Goal: Information Seeking & Learning: Learn about a topic

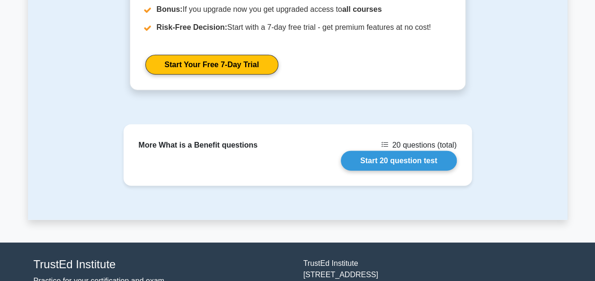
scroll to position [1115, 0]
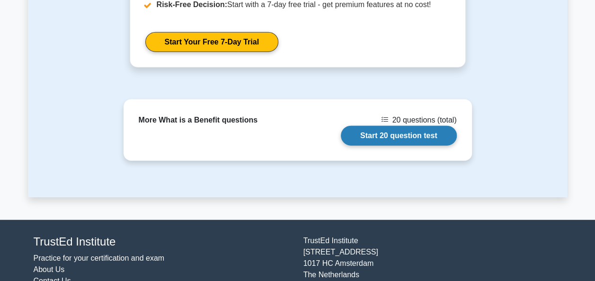
click at [404, 139] on link "Start 20 question test" at bounding box center [399, 136] width 116 height 20
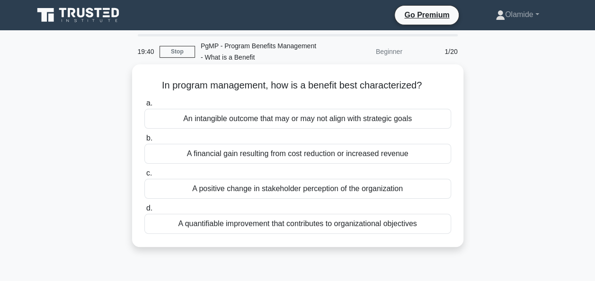
click at [394, 224] on div "A quantifiable improvement that contributes to organizational objectives" at bounding box center [297, 224] width 307 height 20
click at [144, 212] on input "d. A quantifiable improvement that contributes to organizational objectives" at bounding box center [144, 209] width 0 height 6
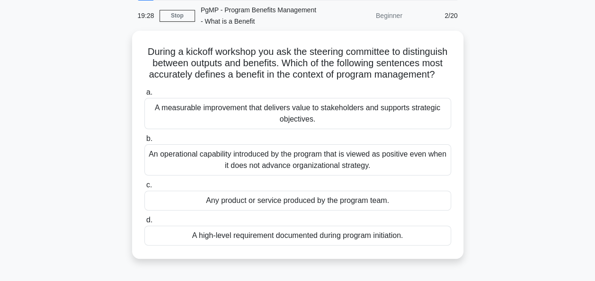
scroll to position [40, 0]
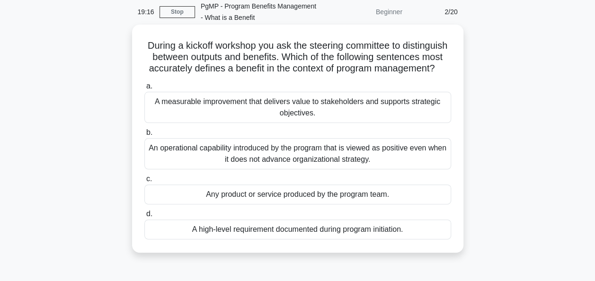
click at [414, 114] on div "A measurable improvement that delivers value to stakeholders and supports strat…" at bounding box center [297, 107] width 307 height 31
click at [144, 90] on input "a. A measurable improvement that delivers value to stakeholders and supports st…" at bounding box center [144, 86] width 0 height 6
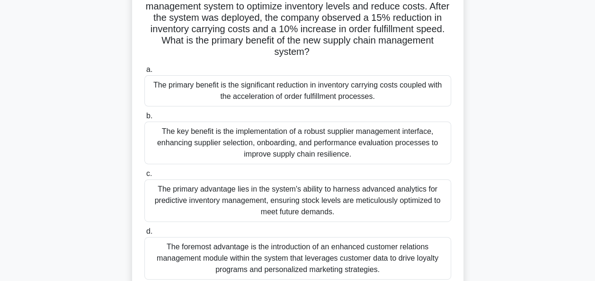
scroll to position [76, 0]
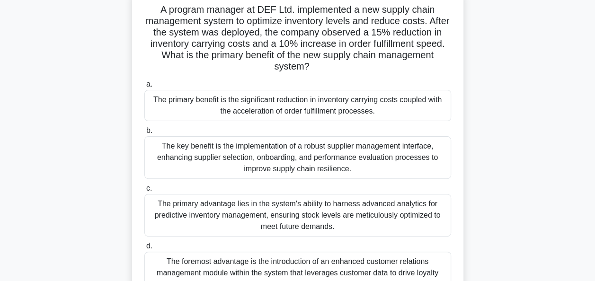
click at [421, 112] on div "The primary benefit is the significant reduction in inventory carrying costs co…" at bounding box center [297, 105] width 307 height 31
click at [144, 88] on input "a. The primary benefit is the significant reduction in inventory carrying costs…" at bounding box center [144, 84] width 0 height 6
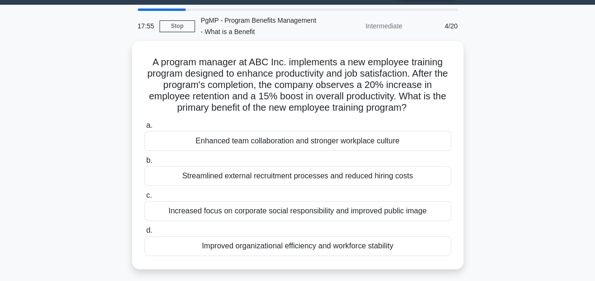
scroll to position [26, 0]
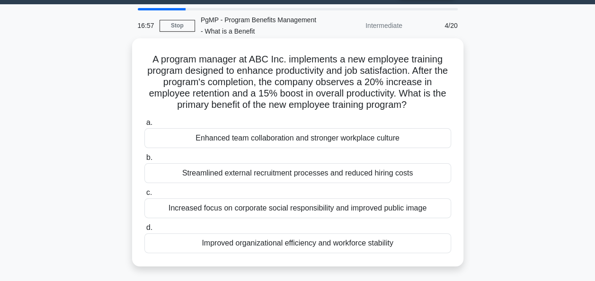
click at [402, 244] on div "Improved organizational efficiency and workforce stability" at bounding box center [297, 243] width 307 height 20
click at [144, 231] on input "d. Improved organizational efficiency and workforce stability" at bounding box center [144, 228] width 0 height 6
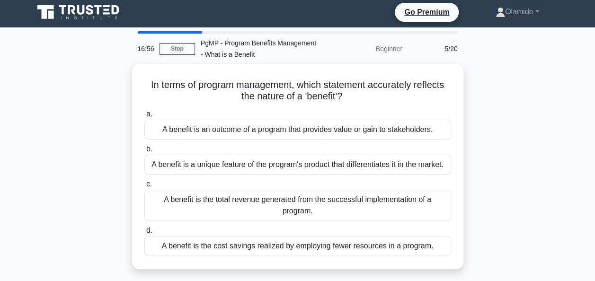
scroll to position [0, 0]
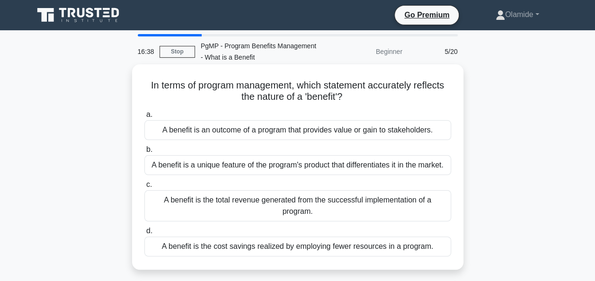
click at [406, 135] on div "A benefit is an outcome of a program that provides value or gain to stakeholder…" at bounding box center [297, 130] width 307 height 20
click at [144, 118] on input "a. A benefit is an outcome of a program that provides value or gain to stakehol…" at bounding box center [144, 115] width 0 height 6
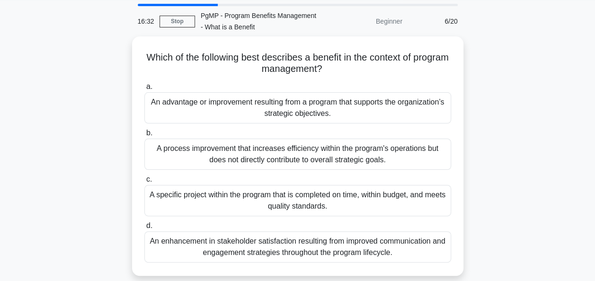
scroll to position [31, 0]
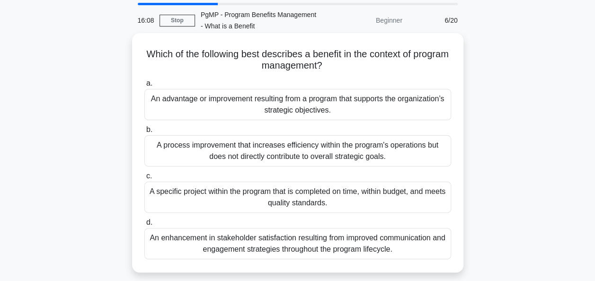
click at [404, 110] on div "An advantage or improvement resulting from a program that supports the organiza…" at bounding box center [297, 104] width 307 height 31
click at [144, 87] on input "a. An advantage or improvement resulting from a program that supports the organ…" at bounding box center [144, 84] width 0 height 6
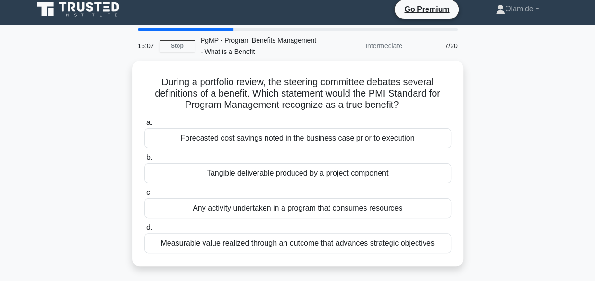
scroll to position [0, 0]
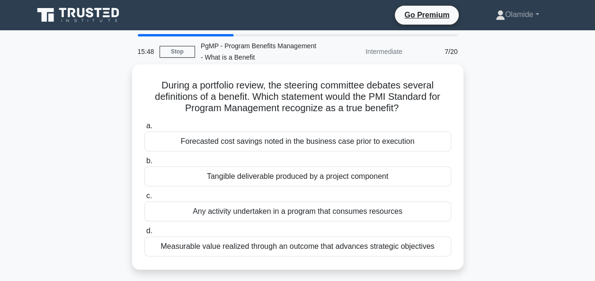
click at [378, 242] on div "Measurable value realized through an outcome that advances strategic objectives" at bounding box center [297, 247] width 307 height 20
click at [144, 234] on input "d. Measurable value realized through an outcome that advances strategic objecti…" at bounding box center [144, 231] width 0 height 6
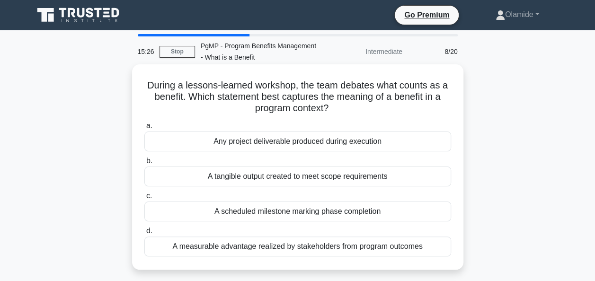
click at [419, 245] on div "A measurable advantage realized by stakeholders from program outcomes" at bounding box center [297, 247] width 307 height 20
click at [144, 234] on input "d. A measurable advantage realized by stakeholders from program outcomes" at bounding box center [144, 231] width 0 height 6
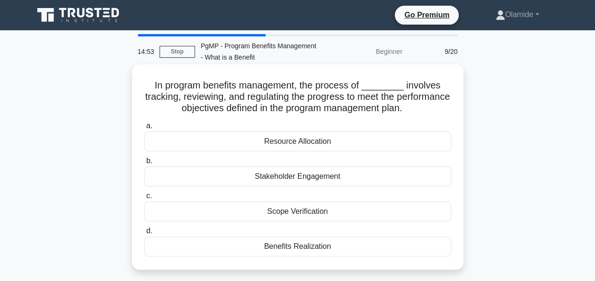
click at [332, 244] on div "Benefits Realization" at bounding box center [297, 247] width 307 height 20
click at [144, 234] on input "d. Benefits Realization" at bounding box center [144, 231] width 0 height 6
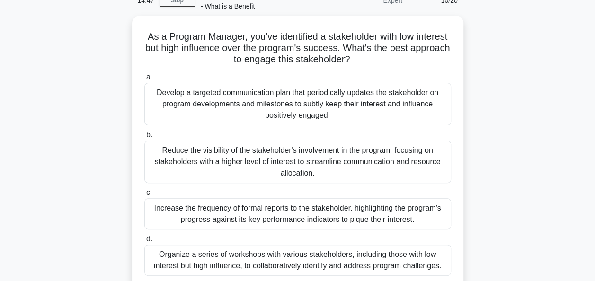
scroll to position [55, 0]
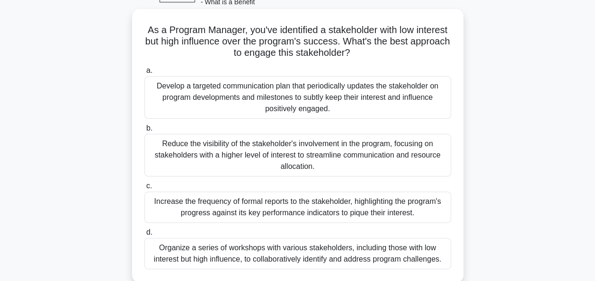
click at [322, 88] on div "Develop a targeted communication plan that periodically updates the stakeholder…" at bounding box center [297, 97] width 307 height 43
click at [144, 74] on input "a. Develop a targeted communication plan that periodically updates the stakehol…" at bounding box center [144, 71] width 0 height 6
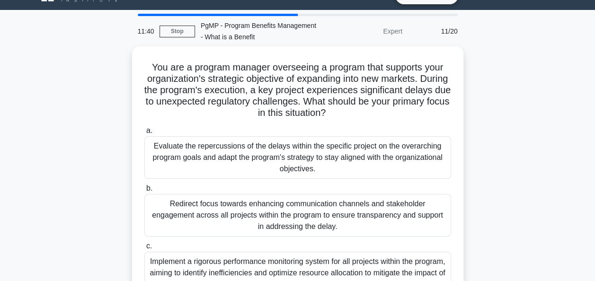
scroll to position [19, 0]
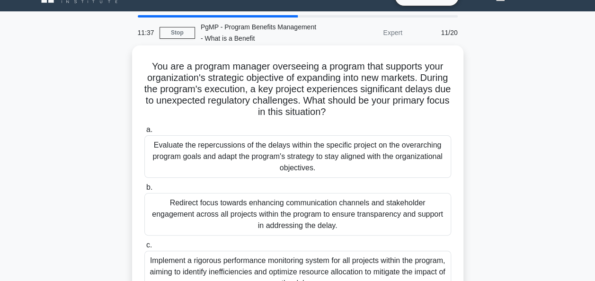
click at [334, 161] on div "Evaluate the repercussions of the delays within the specific project on the ove…" at bounding box center [297, 156] width 307 height 43
click at [144, 133] on input "a. Evaluate the repercussions of the delays within the specific project on the …" at bounding box center [144, 130] width 0 height 6
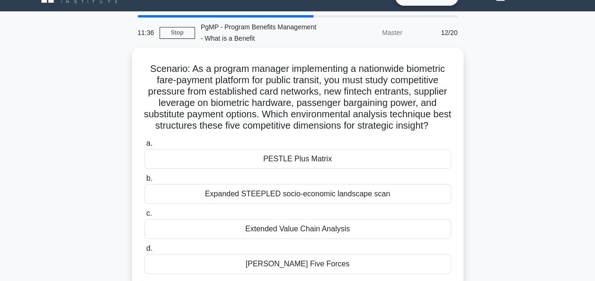
scroll to position [0, 0]
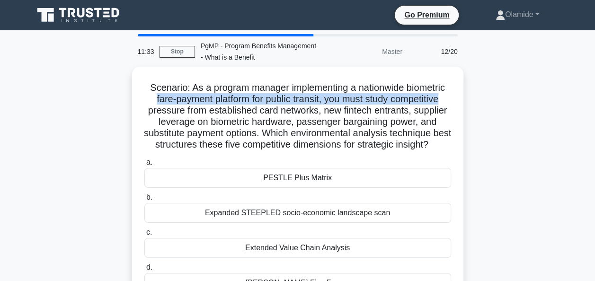
drag, startPoint x: 595, startPoint y: 90, endPoint x: 592, endPoint y: 102, distance: 11.7
click at [592, 102] on main "11:33 Stop PgMP - Program Benefits Management - What is a Benefit Master 12/20 …" at bounding box center [297, 270] width 595 height 481
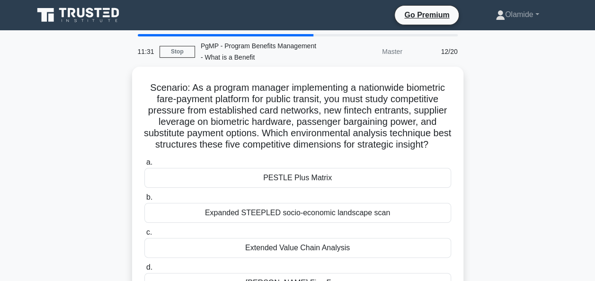
drag, startPoint x: 592, startPoint y: 102, endPoint x: 524, endPoint y: 140, distance: 78.2
click at [524, 140] on div "Scenario: As a program manager implementing a nationwide biometric fare-payment…" at bounding box center [298, 192] width 540 height 251
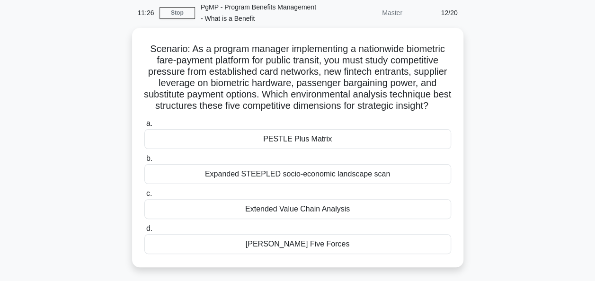
scroll to position [40, 0]
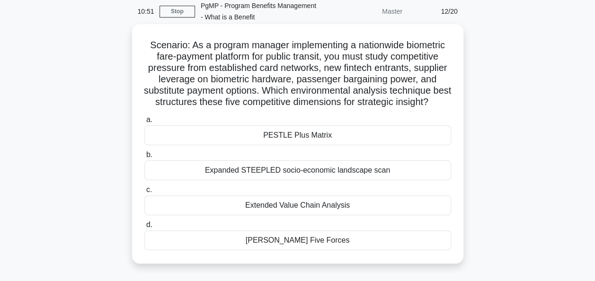
click at [326, 251] on div "Porter’s Five Forces" at bounding box center [297, 241] width 307 height 20
click at [144, 228] on input "d. Porter’s Five Forces" at bounding box center [144, 225] width 0 height 6
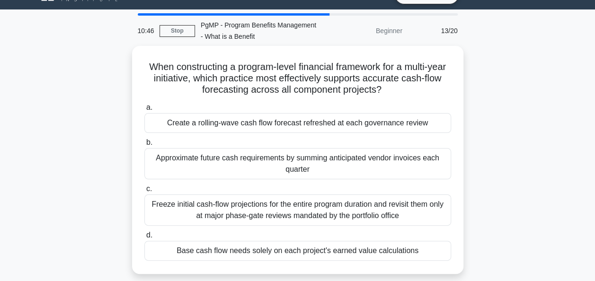
scroll to position [22, 0]
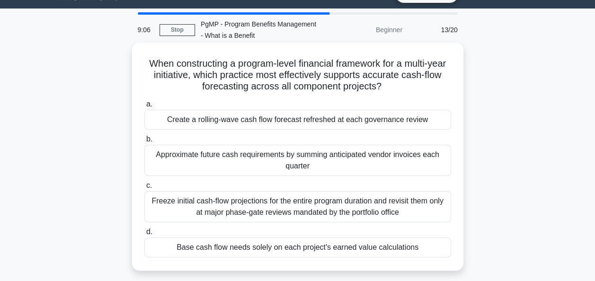
click at [367, 162] on div "Approximate future cash requirements by summing anticipated vendor invoices eac…" at bounding box center [297, 160] width 307 height 31
click at [144, 143] on input "b. Approximate future cash requirements by summing anticipated vendor invoices …" at bounding box center [144, 139] width 0 height 6
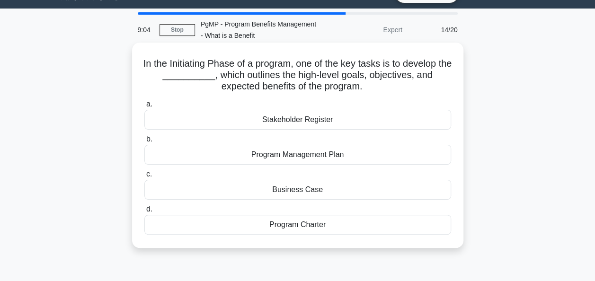
scroll to position [0, 0]
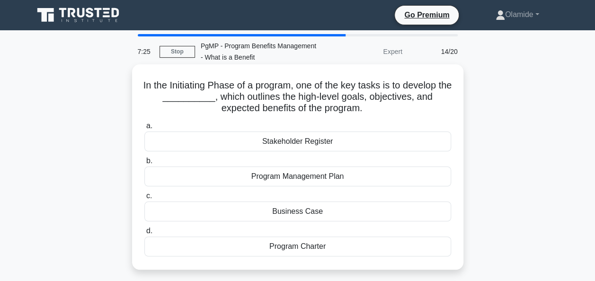
click at [330, 247] on div "Program Charter" at bounding box center [297, 247] width 307 height 20
click at [144, 234] on input "d. Program Charter" at bounding box center [144, 231] width 0 height 6
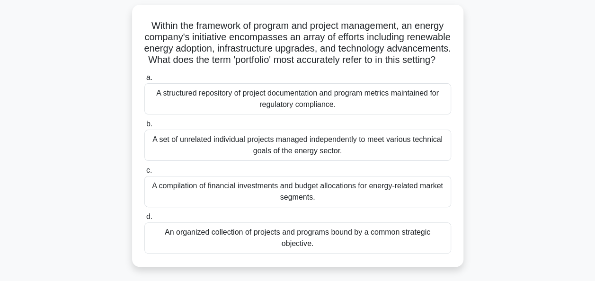
scroll to position [63, 0]
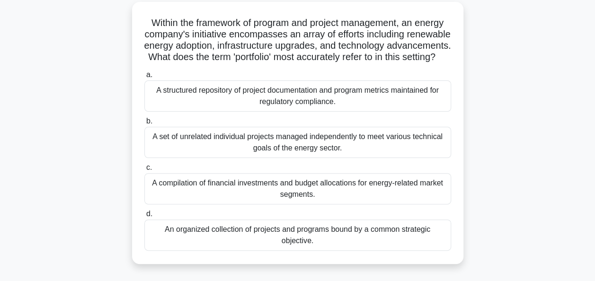
click at [378, 251] on div "An organized collection of projects and programs bound by a common strategic ob…" at bounding box center [297, 235] width 307 height 31
click at [144, 217] on input "d. An organized collection of projects and programs bound by a common strategic…" at bounding box center [144, 214] width 0 height 6
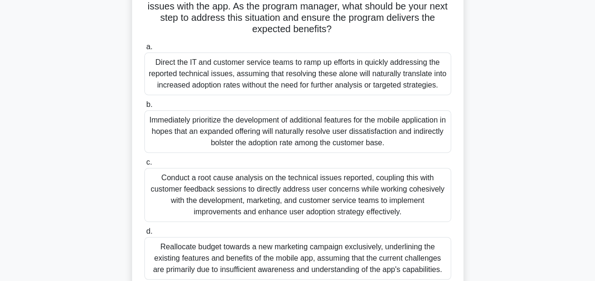
scroll to position [164, 0]
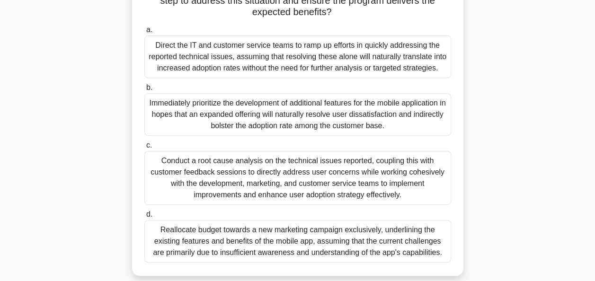
click at [376, 166] on div "Conduct a root cause analysis on the technical issues reported, coupling this w…" at bounding box center [297, 178] width 307 height 54
click at [144, 149] on input "c. Conduct a root cause analysis on the technical issues reported, coupling thi…" at bounding box center [144, 146] width 0 height 6
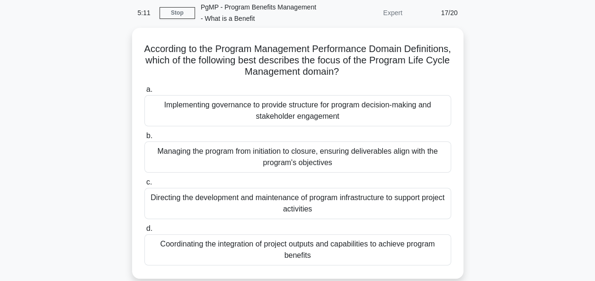
scroll to position [42, 0]
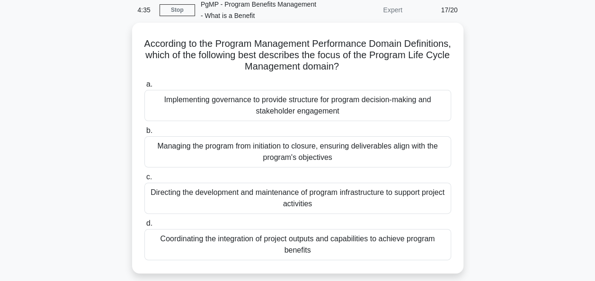
click at [400, 154] on div "Managing the program from initiation to closure, ensuring deliverables align wi…" at bounding box center [297, 151] width 307 height 31
click at [144, 134] on input "b. Managing the program from initiation to closure, ensuring deliverables align…" at bounding box center [144, 131] width 0 height 6
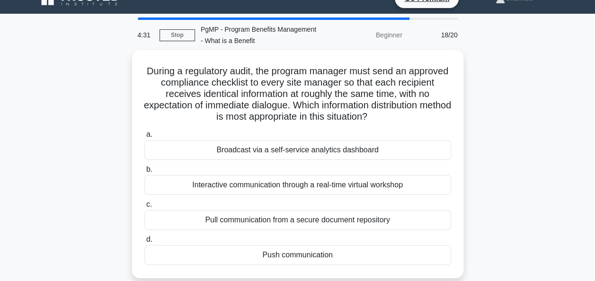
scroll to position [24, 0]
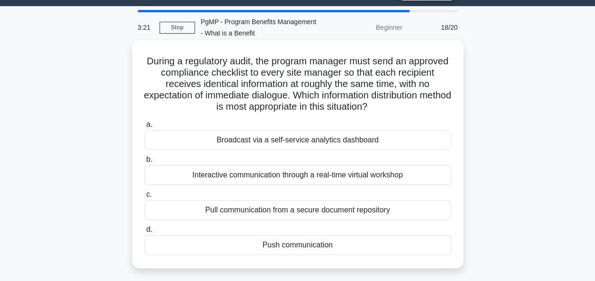
click at [352, 245] on div "Push communication" at bounding box center [297, 245] width 307 height 20
click at [144, 233] on input "d. Push communication" at bounding box center [144, 230] width 0 height 6
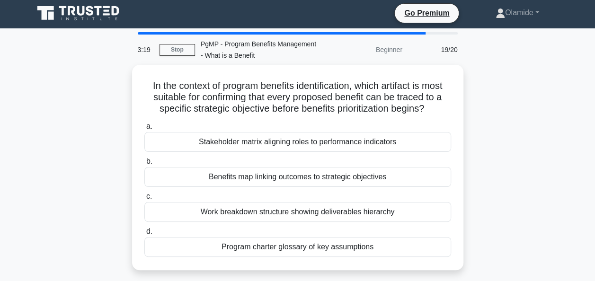
scroll to position [0, 0]
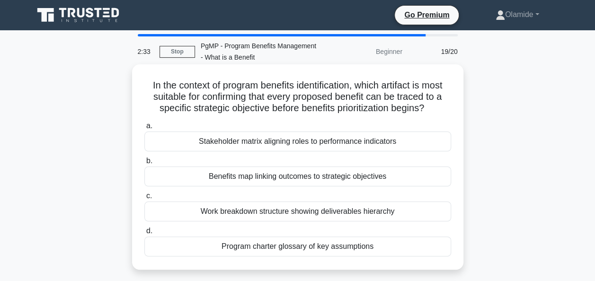
click at [326, 176] on div "Benefits map linking outcomes to strategic objectives" at bounding box center [297, 177] width 307 height 20
click at [144, 164] on input "b. Benefits map linking outcomes to strategic objectives" at bounding box center [144, 161] width 0 height 6
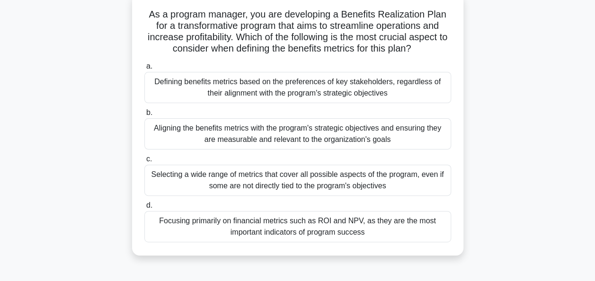
scroll to position [75, 0]
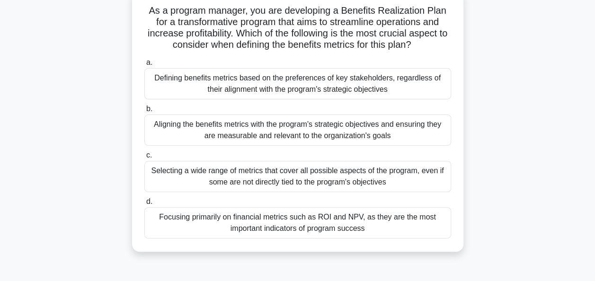
click at [386, 130] on div "Aligning the benefits metrics with the program's strategic objectives and ensur…" at bounding box center [297, 130] width 307 height 31
click at [144, 112] on input "b. Aligning the benefits metrics with the program's strategic objectives and en…" at bounding box center [144, 109] width 0 height 6
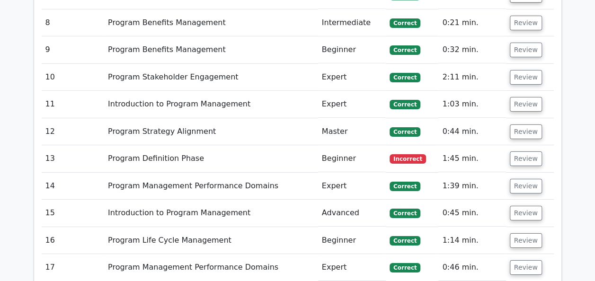
scroll to position [1579, 0]
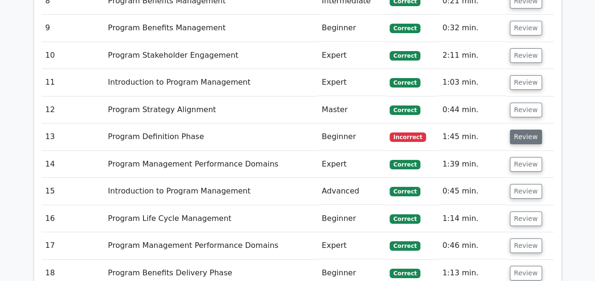
click at [513, 130] on button "Review" at bounding box center [526, 137] width 32 height 15
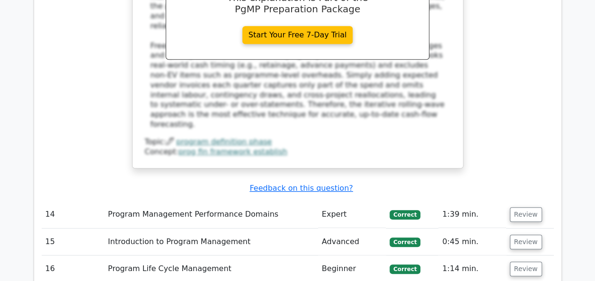
scroll to position [2020, 0]
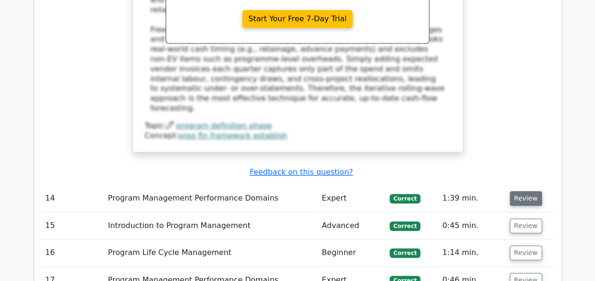
click at [529, 191] on button "Review" at bounding box center [526, 198] width 32 height 15
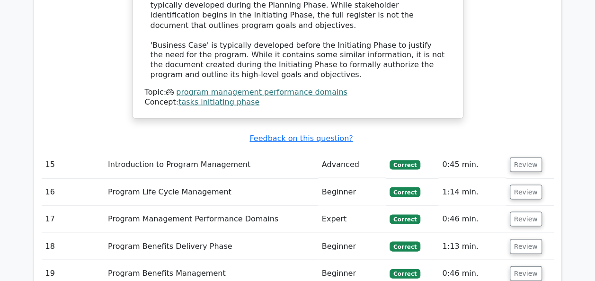
scroll to position [2649, 0]
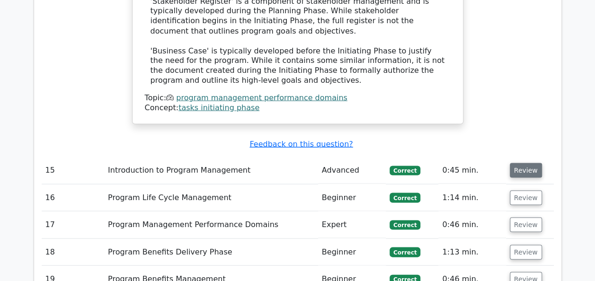
click at [532, 163] on button "Review" at bounding box center [526, 170] width 32 height 15
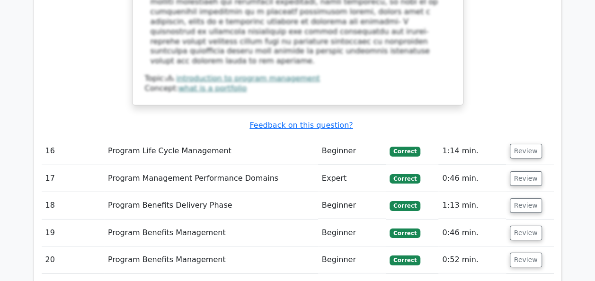
scroll to position [3240, 0]
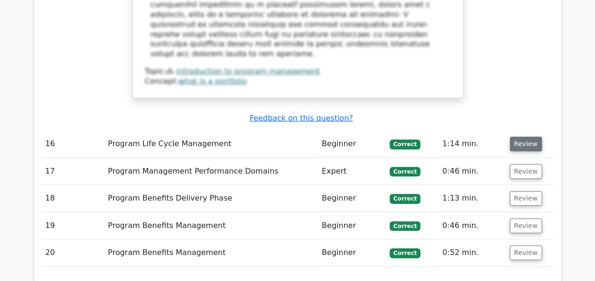
click at [529, 137] on button "Review" at bounding box center [526, 144] width 32 height 15
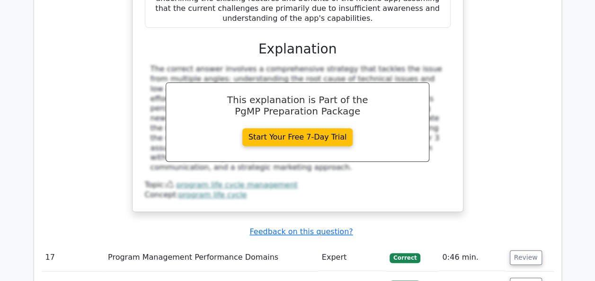
scroll to position [3755, 0]
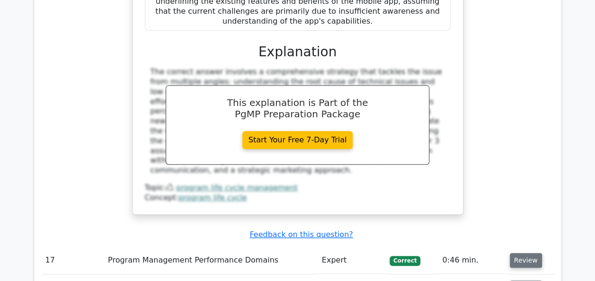
click at [529, 253] on button "Review" at bounding box center [526, 260] width 32 height 15
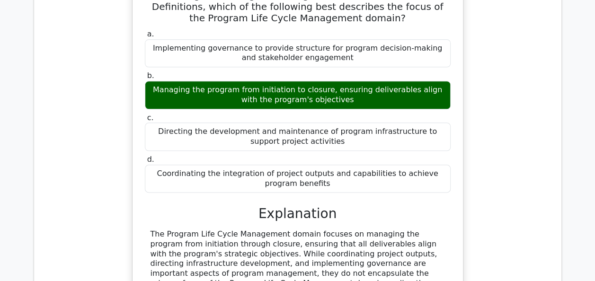
scroll to position [4069, 0]
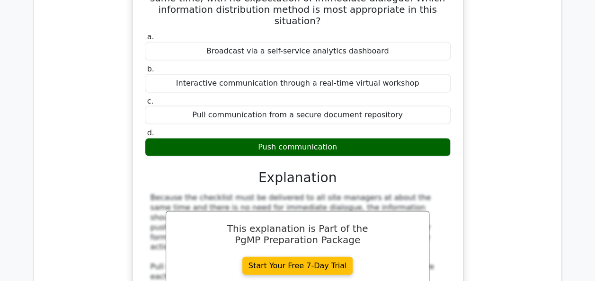
scroll to position [4532, 0]
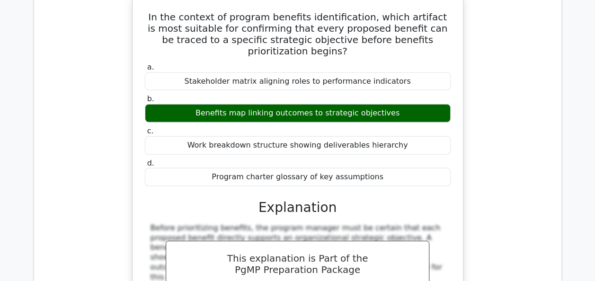
scroll to position [4962, 0]
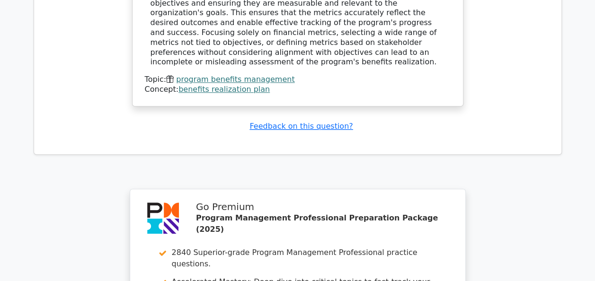
scroll to position [5695, 0]
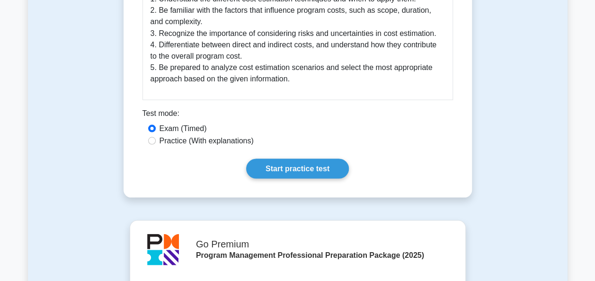
scroll to position [879, 0]
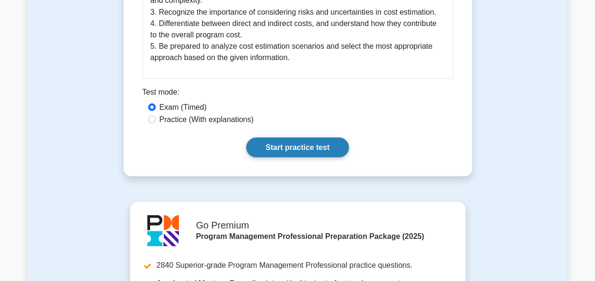
click at [291, 137] on link "Start practice test" at bounding box center [297, 147] width 103 height 20
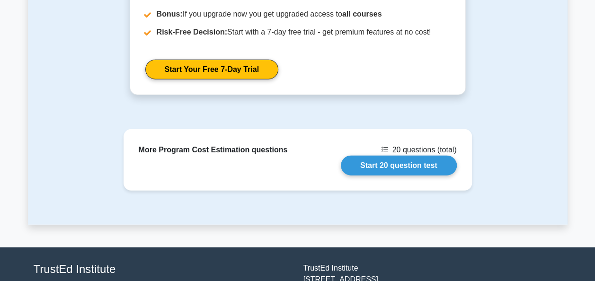
scroll to position [1205, 0]
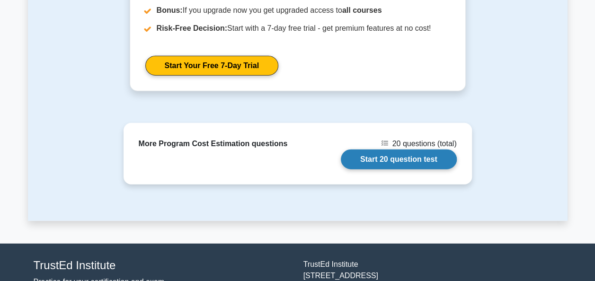
click at [385, 150] on link "Start 20 question test" at bounding box center [399, 160] width 116 height 20
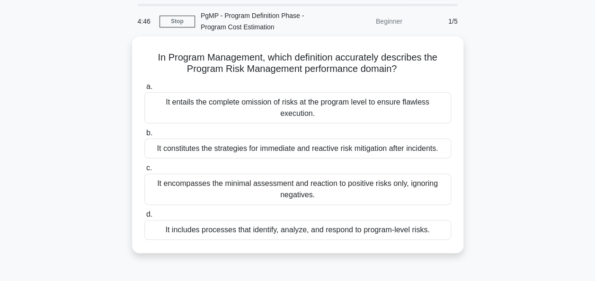
scroll to position [31, 0]
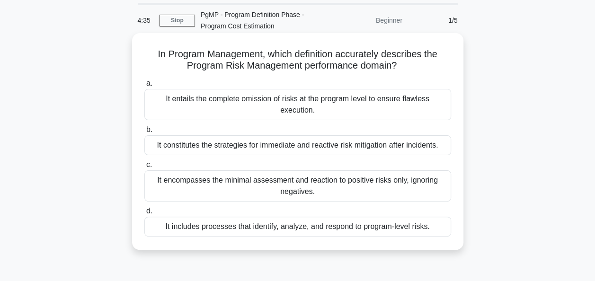
click at [391, 230] on div "It includes processes that identify, analyze, and respond to program-level risk…" at bounding box center [297, 227] width 307 height 20
click at [144, 215] on input "d. It includes processes that identify, analyze, and respond to program-level r…" at bounding box center [144, 211] width 0 height 6
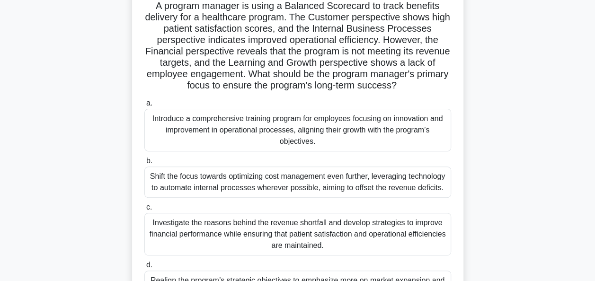
scroll to position [82, 0]
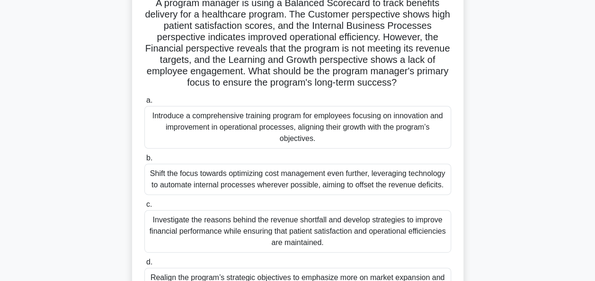
click at [412, 133] on div "Introduce a comprehensive training program for employees focusing on innovation…" at bounding box center [297, 127] width 307 height 43
click at [144, 104] on input "a. Introduce a comprehensive training program for employees focusing on innovat…" at bounding box center [144, 101] width 0 height 6
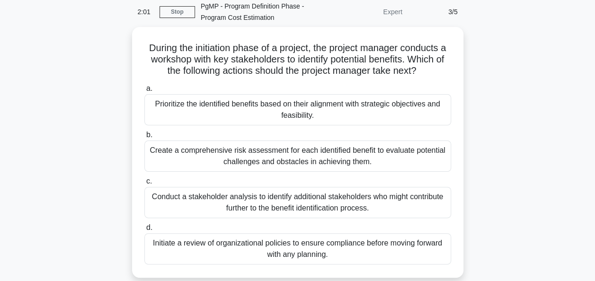
scroll to position [42, 0]
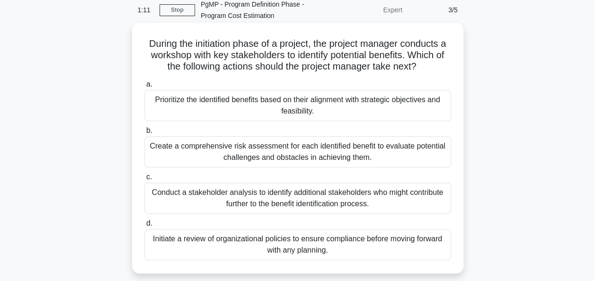
click at [384, 101] on div "Prioritize the identified benefits based on their alignment with strategic obje…" at bounding box center [297, 105] width 307 height 31
click at [144, 88] on input "a. Prioritize the identified benefits based on their alignment with strategic o…" at bounding box center [144, 84] width 0 height 6
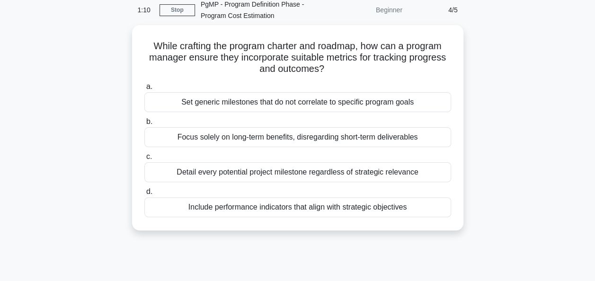
scroll to position [0, 0]
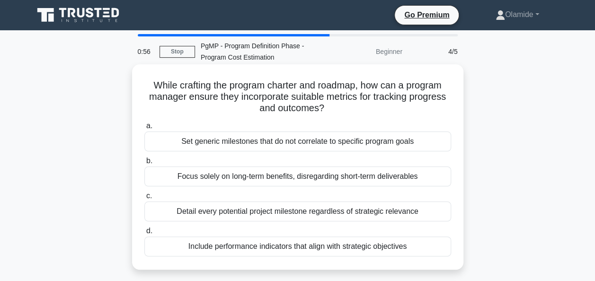
click at [395, 248] on div "Include performance indicators that align with strategic objectives" at bounding box center [297, 247] width 307 height 20
click at [144, 234] on input "d. Include performance indicators that align with strategic objectives" at bounding box center [144, 231] width 0 height 6
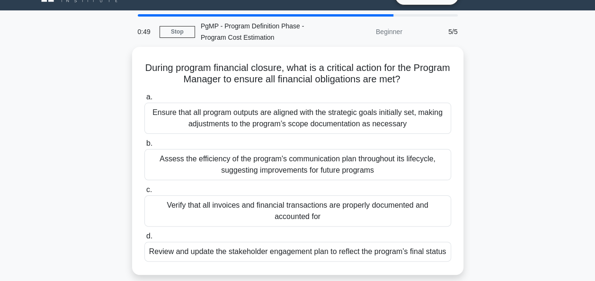
scroll to position [20, 0]
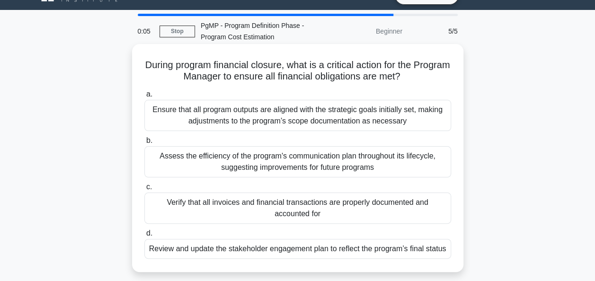
click at [332, 206] on div "Verify that all invoices and financial transactions are properly documented and…" at bounding box center [297, 208] width 307 height 31
click at [144, 190] on input "c. Verify that all invoices and financial transactions are properly documented …" at bounding box center [144, 187] width 0 height 6
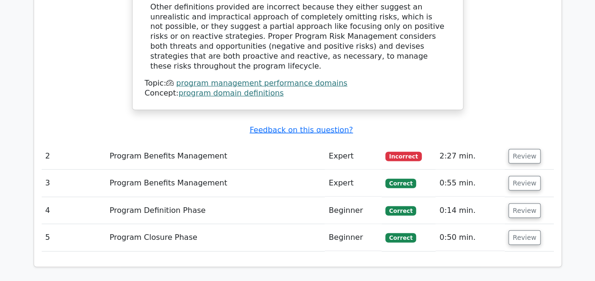
scroll to position [1124, 0]
click at [521, 149] on button "Review" at bounding box center [525, 156] width 32 height 15
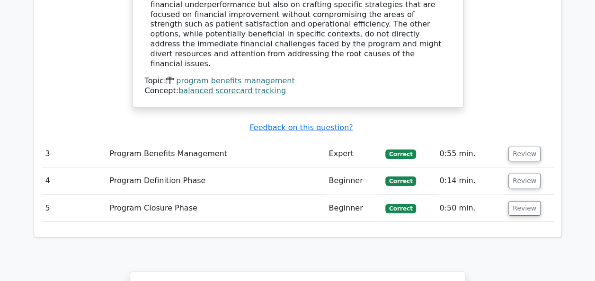
scroll to position [1705, 0]
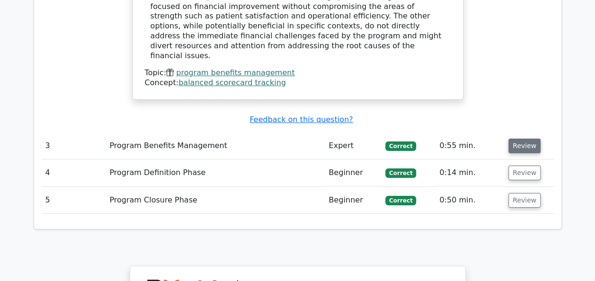
click at [528, 139] on button "Review" at bounding box center [525, 146] width 32 height 15
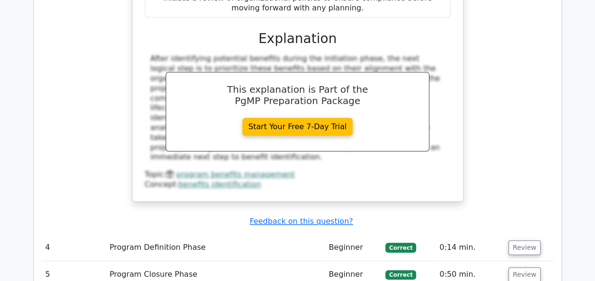
scroll to position [2087, 0]
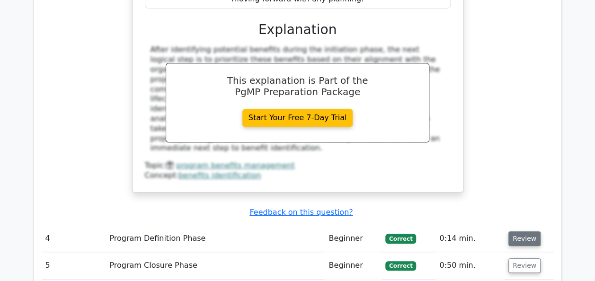
click at [526, 232] on button "Review" at bounding box center [525, 239] width 32 height 15
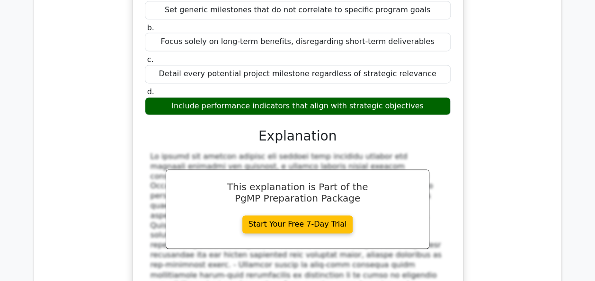
scroll to position [2509, 0]
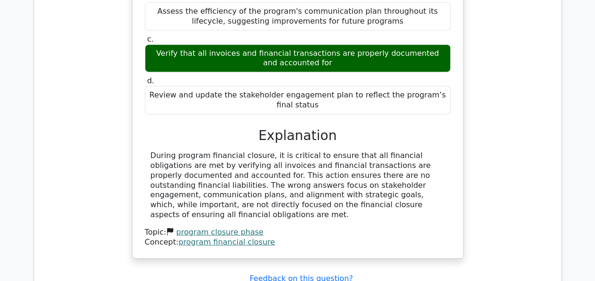
scroll to position [2963, 0]
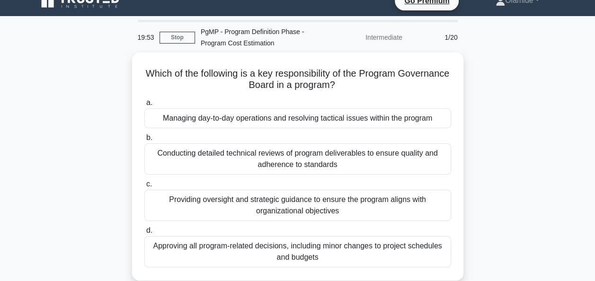
scroll to position [15, 0]
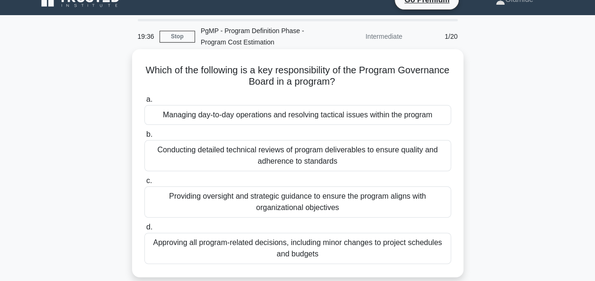
click at [387, 202] on div "Providing oversight and strategic guidance to ensure the program aligns with or…" at bounding box center [297, 202] width 307 height 31
click at [144, 184] on input "c. Providing oversight and strategic guidance to ensure the program aligns with…" at bounding box center [144, 181] width 0 height 6
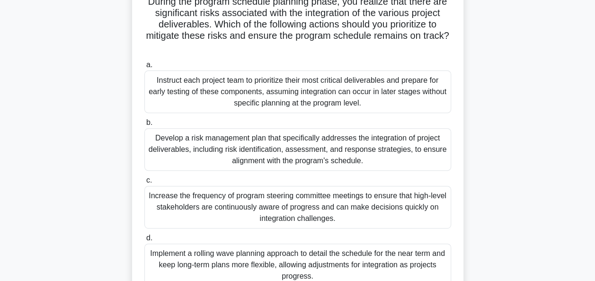
scroll to position [133, 0]
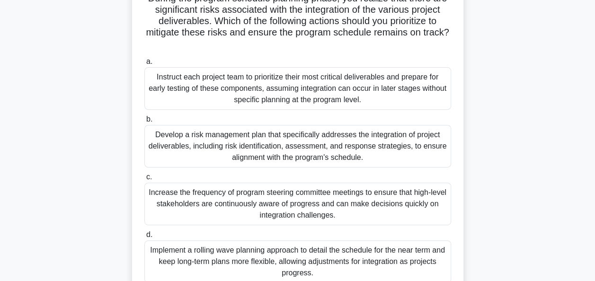
click at [399, 212] on div "Increase the frequency of program steering committee meetings to ensure that hi…" at bounding box center [297, 204] width 307 height 43
click at [144, 180] on input "c. Increase the frequency of program steering committee meetings to ensure that…" at bounding box center [144, 177] width 0 height 6
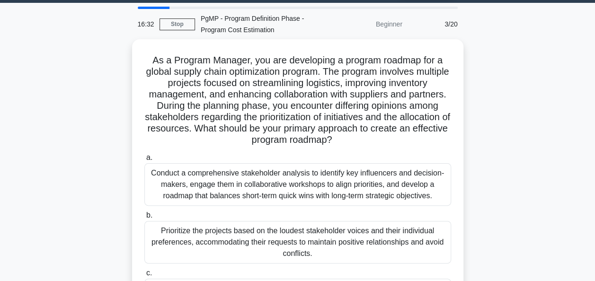
scroll to position [26, 0]
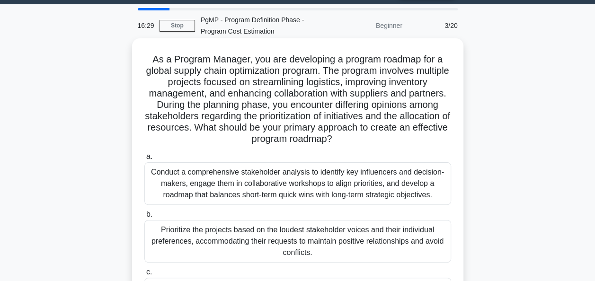
click at [346, 194] on div "Conduct a comprehensive stakeholder analysis to identify key influencers and de…" at bounding box center [297, 183] width 307 height 43
click at [144, 160] on input "a. Conduct a comprehensive stakeholder analysis to identify key influencers and…" at bounding box center [144, 157] width 0 height 6
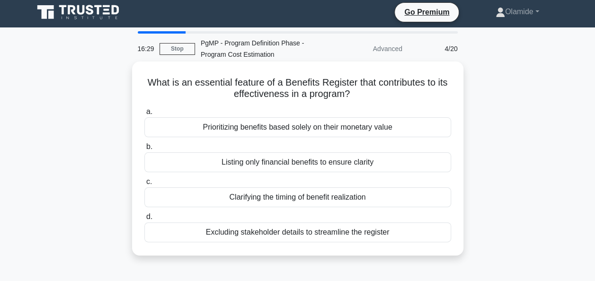
scroll to position [0, 0]
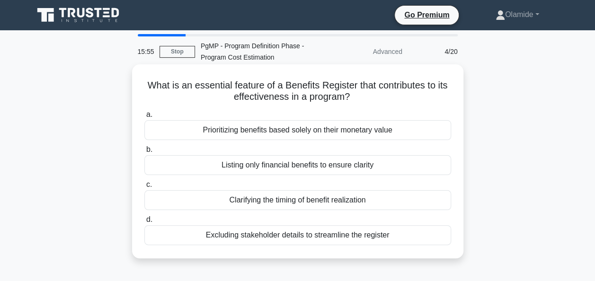
click at [371, 197] on div "Clarifying the timing of benefit realization" at bounding box center [297, 200] width 307 height 20
click at [144, 188] on input "c. Clarifying the timing of benefit realization" at bounding box center [144, 185] width 0 height 6
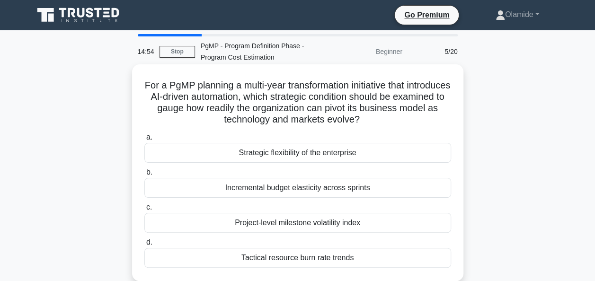
click at [371, 157] on div "Strategic flexibility of the enterprise" at bounding box center [297, 153] width 307 height 20
click at [144, 141] on input "a. Strategic flexibility of the enterprise" at bounding box center [144, 138] width 0 height 6
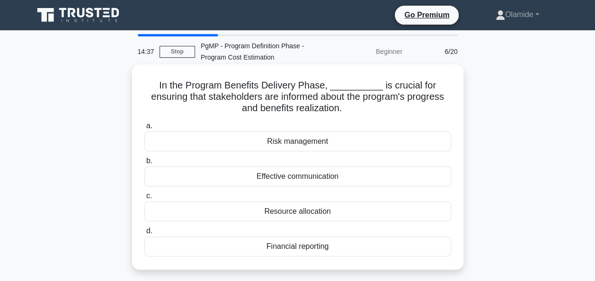
click at [362, 179] on div "Effective communication" at bounding box center [297, 177] width 307 height 20
click at [144, 164] on input "b. Effective communication" at bounding box center [144, 161] width 0 height 6
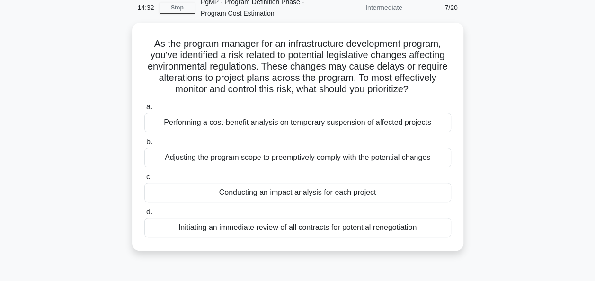
scroll to position [46, 0]
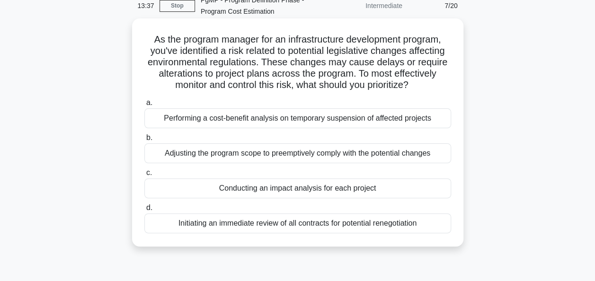
click at [398, 153] on div "Adjusting the program scope to preemptively comply with the potential changes" at bounding box center [297, 154] width 307 height 20
click at [144, 141] on input "b. Adjusting the program scope to preemptively comply with the potential changes" at bounding box center [144, 138] width 0 height 6
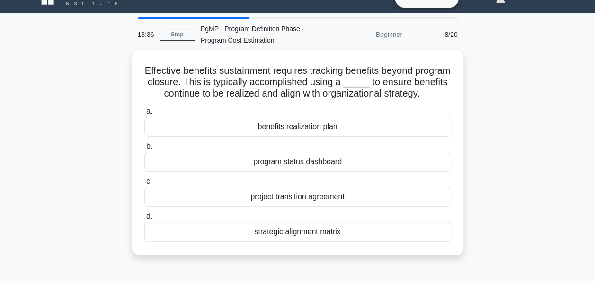
scroll to position [0, 0]
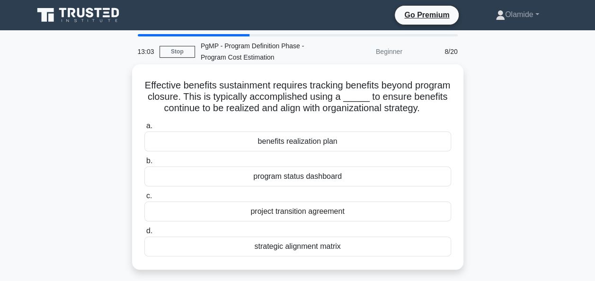
click at [367, 152] on div "benefits realization plan" at bounding box center [297, 142] width 307 height 20
click at [144, 129] on input "a. benefits realization plan" at bounding box center [144, 126] width 0 height 6
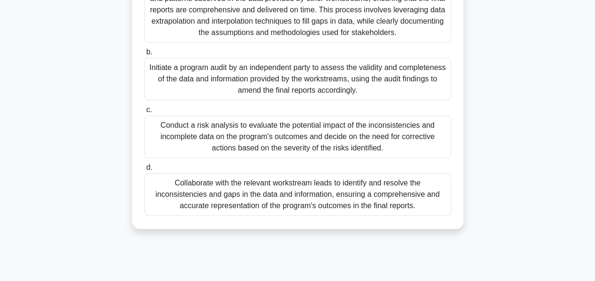
scroll to position [214, 0]
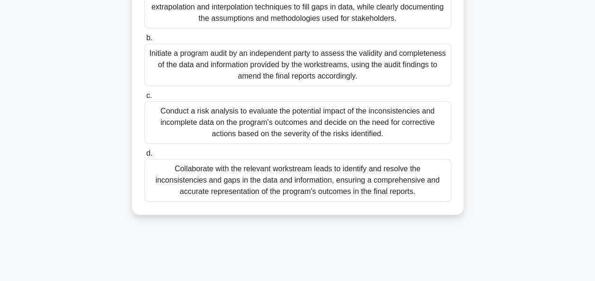
click at [407, 176] on div "Collaborate with the relevant workstream leads to identify and resolve the inco…" at bounding box center [297, 180] width 307 height 43
click at [144, 157] on input "d. Collaborate with the relevant workstream leads to identify and resolve the i…" at bounding box center [144, 154] width 0 height 6
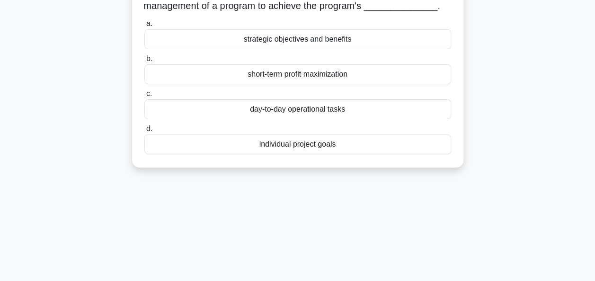
scroll to position [0, 0]
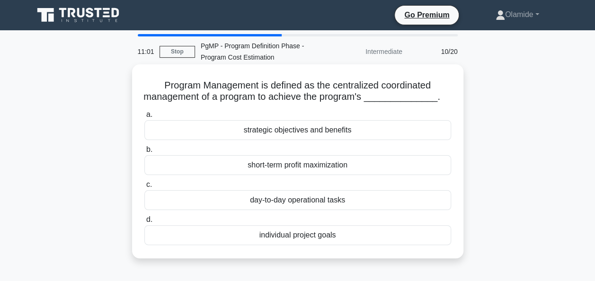
click at [356, 135] on div "strategic objectives and benefits" at bounding box center [297, 130] width 307 height 20
click at [144, 118] on input "a. strategic objectives and benefits" at bounding box center [144, 115] width 0 height 6
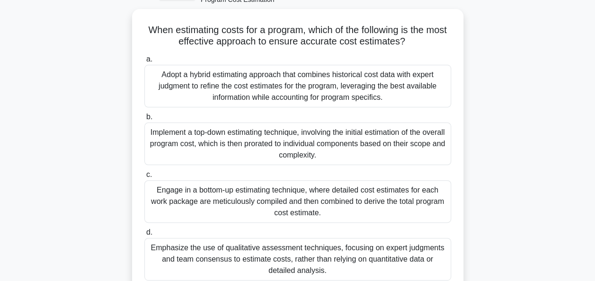
scroll to position [57, 0]
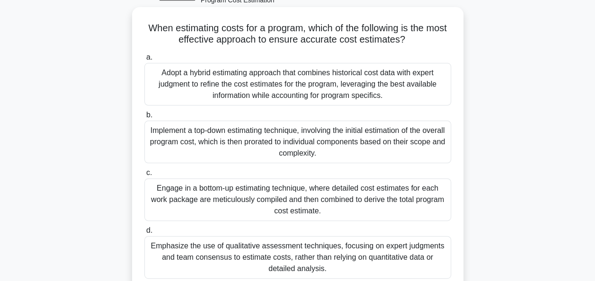
click at [388, 72] on div "Adopt a hybrid estimating approach that combines historical cost data with expe…" at bounding box center [297, 84] width 307 height 43
click at [144, 61] on input "a. Adopt a hybrid estimating approach that combines historical cost data with e…" at bounding box center [144, 57] width 0 height 6
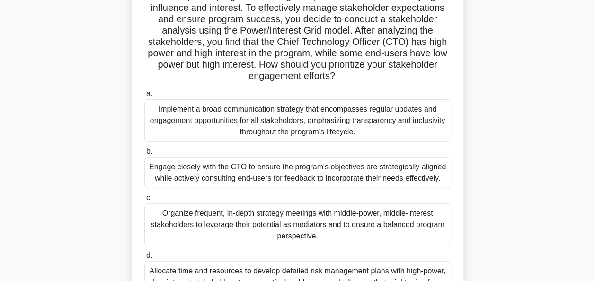
scroll to position [99, 0]
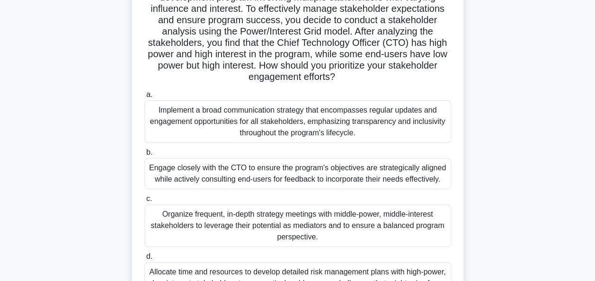
click at [356, 174] on div "Engage closely with the CTO to ensure the program's objectives are strategicall…" at bounding box center [297, 173] width 307 height 31
click at [144, 156] on input "b. Engage closely with the CTO to ensure the program's objectives are strategic…" at bounding box center [144, 153] width 0 height 6
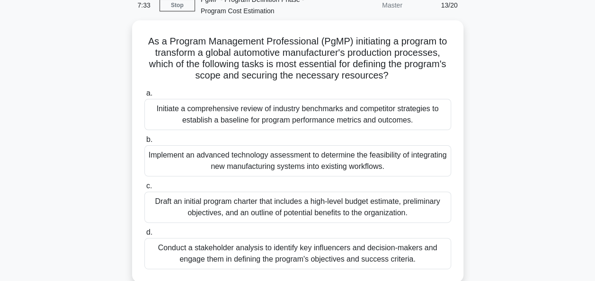
scroll to position [48, 0]
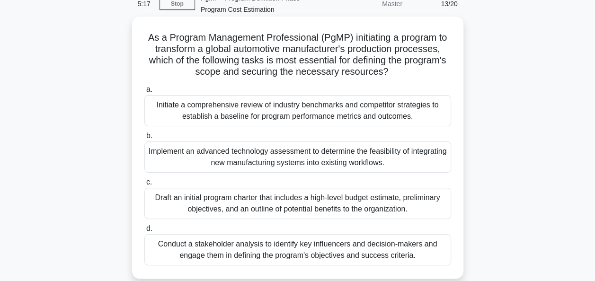
click at [380, 204] on div "Draft an initial program charter that includes a high-level budget estimate, pr…" at bounding box center [297, 203] width 307 height 31
click at [144, 186] on input "c. Draft an initial program charter that includes a high-level budget estimate,…" at bounding box center [144, 182] width 0 height 6
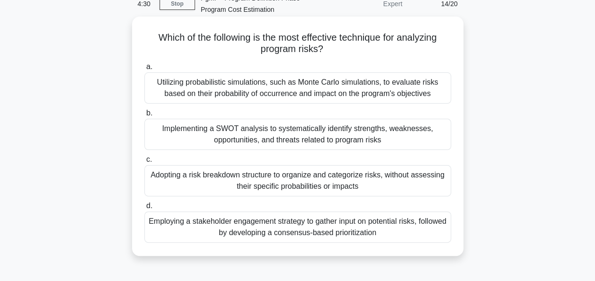
click at [410, 88] on div "Utilizing probabilistic simulations, such as Monte Carlo simulations, to evalua…" at bounding box center [297, 87] width 307 height 31
click at [144, 70] on input "a. Utilizing probabilistic simulations, such as Monte Carlo simulations, to eva…" at bounding box center [144, 67] width 0 height 6
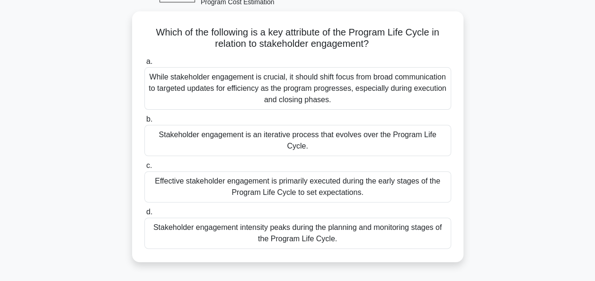
scroll to position [56, 0]
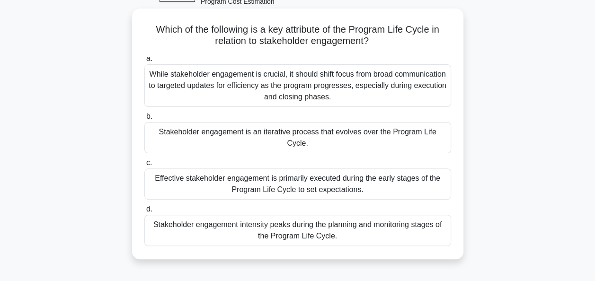
click at [437, 132] on div "Stakeholder engagement is an iterative process that evolves over the Program Li…" at bounding box center [297, 137] width 307 height 31
click at [144, 120] on input "b. Stakeholder engagement is an iterative process that evolves over the Program…" at bounding box center [144, 117] width 0 height 6
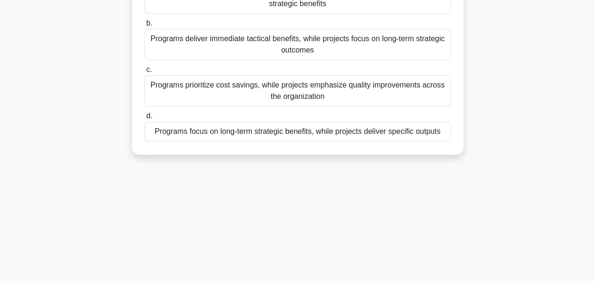
scroll to position [141, 0]
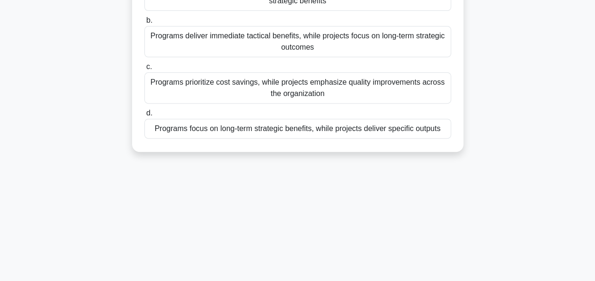
click at [436, 130] on div "Programs focus on long-term strategic benefits, while projects deliver specific…" at bounding box center [297, 129] width 307 height 20
click at [144, 117] on input "d. Programs focus on long-term strategic benefits, while projects deliver speci…" at bounding box center [144, 113] width 0 height 6
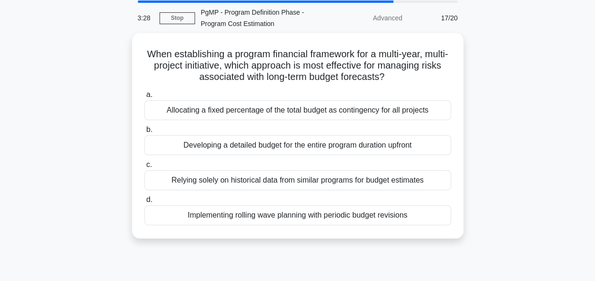
scroll to position [0, 0]
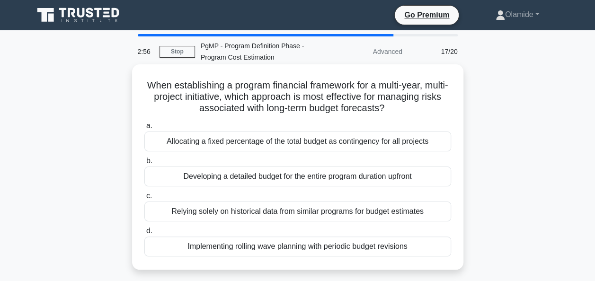
click at [342, 249] on div "Implementing rolling wave planning with periodic budget revisions" at bounding box center [297, 247] width 307 height 20
click at [144, 234] on input "d. Implementing rolling wave planning with periodic budget revisions" at bounding box center [144, 231] width 0 height 6
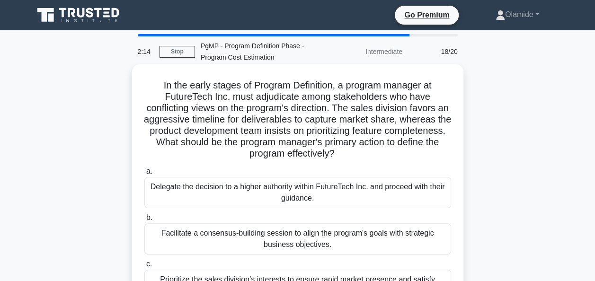
click at [333, 245] on div "Facilitate a consensus-building session to align the program's goals with strat…" at bounding box center [297, 239] width 307 height 31
click at [144, 221] on input "b. Facilitate a consensus-building session to align the program's goals with st…" at bounding box center [144, 218] width 0 height 6
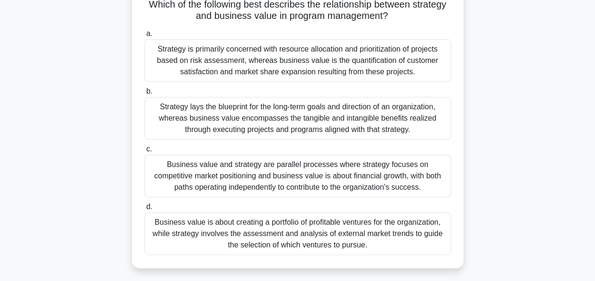
scroll to position [84, 0]
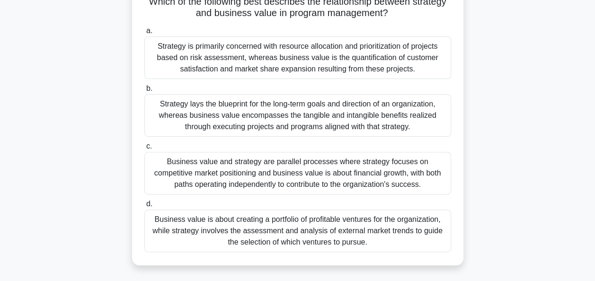
click at [384, 119] on div "Strategy lays the blueprint for the long-term goals and direction of an organiz…" at bounding box center [297, 115] width 307 height 43
click at [144, 92] on input "b. Strategy lays the blueprint for the long-term goals and direction of an orga…" at bounding box center [144, 89] width 0 height 6
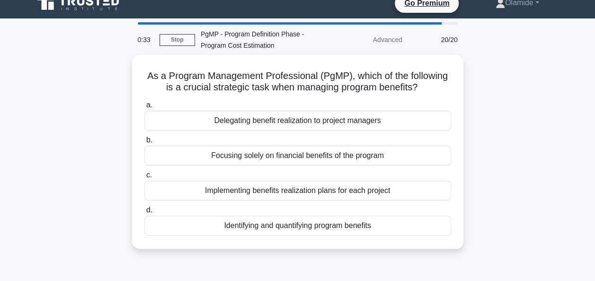
scroll to position [0, 0]
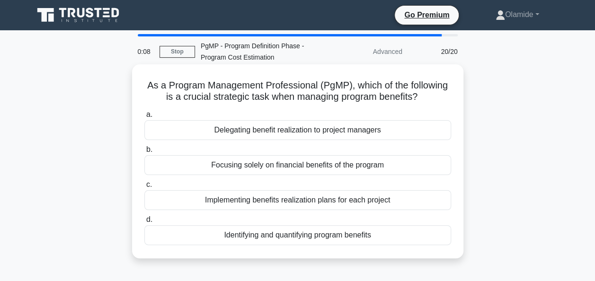
click at [316, 240] on div "Identifying and quantifying program benefits" at bounding box center [297, 235] width 307 height 20
click at [144, 223] on input "d. Identifying and quantifying program benefits" at bounding box center [144, 220] width 0 height 6
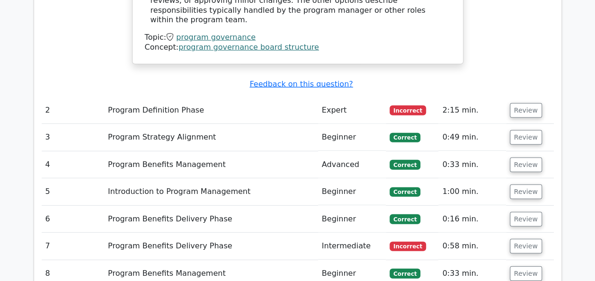
scroll to position [1239, 0]
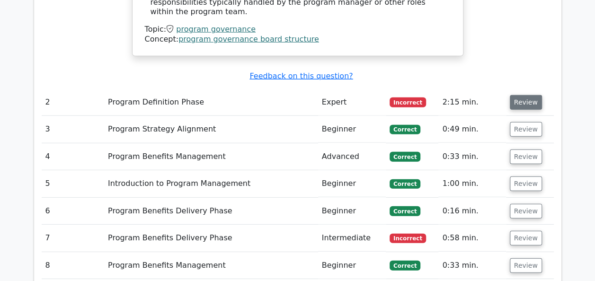
click at [514, 95] on button "Review" at bounding box center [526, 102] width 32 height 15
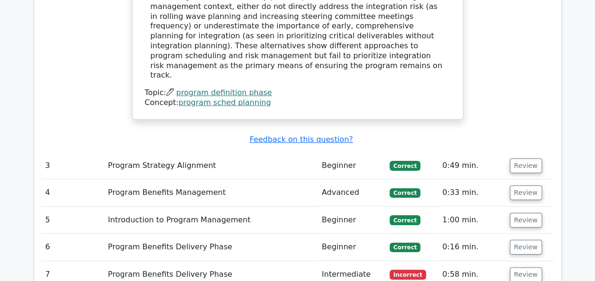
scroll to position [1752, 0]
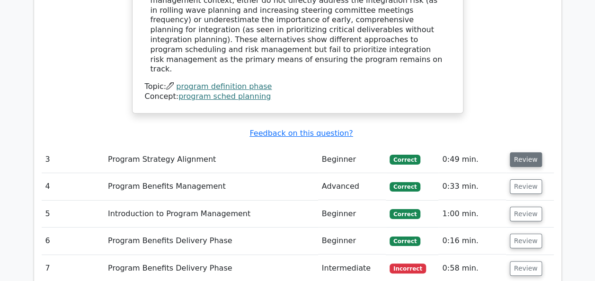
click at [517, 153] on button "Review" at bounding box center [526, 160] width 32 height 15
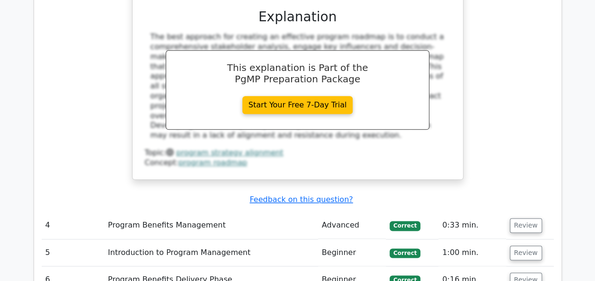
scroll to position [2277, 0]
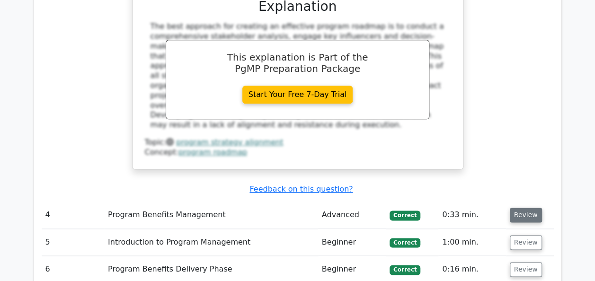
click at [521, 208] on button "Review" at bounding box center [526, 215] width 32 height 15
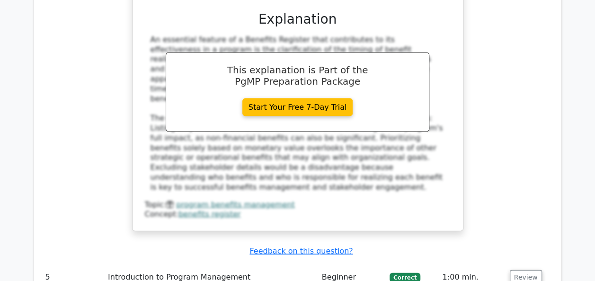
scroll to position [2688, 0]
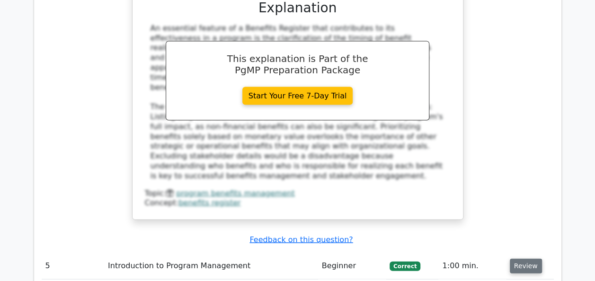
click at [526, 259] on button "Review" at bounding box center [526, 266] width 32 height 15
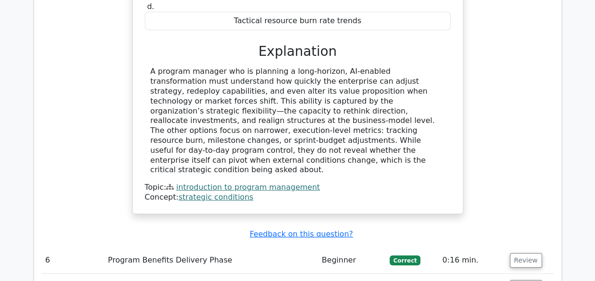
scroll to position [3146, 0]
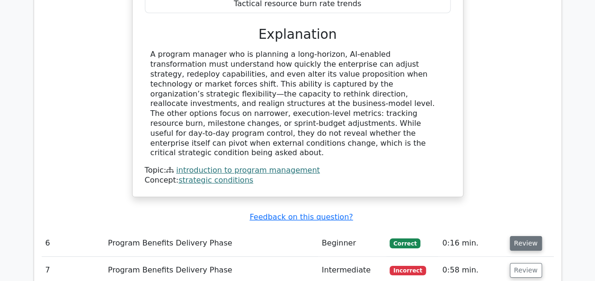
click at [525, 236] on button "Review" at bounding box center [526, 243] width 32 height 15
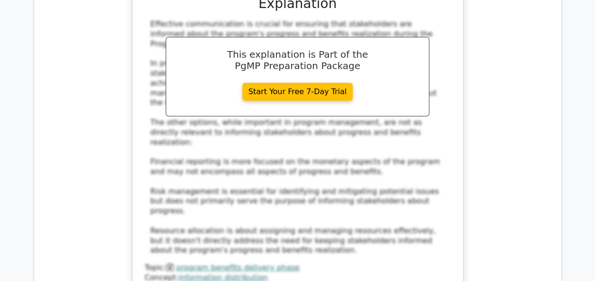
scroll to position [3619, 0]
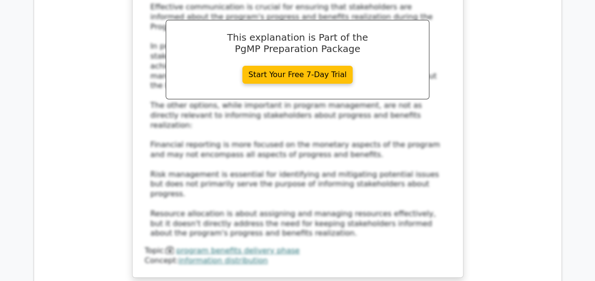
drag, startPoint x: 595, startPoint y: 202, endPoint x: 595, endPoint y: 211, distance: 9.0
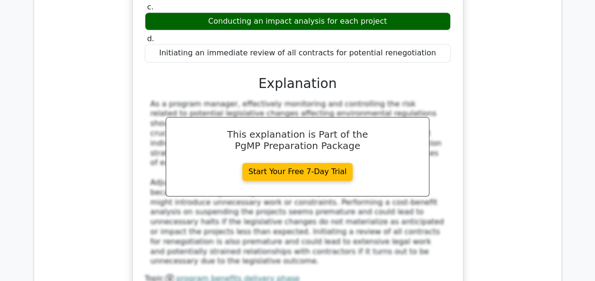
scroll to position [4159, 0]
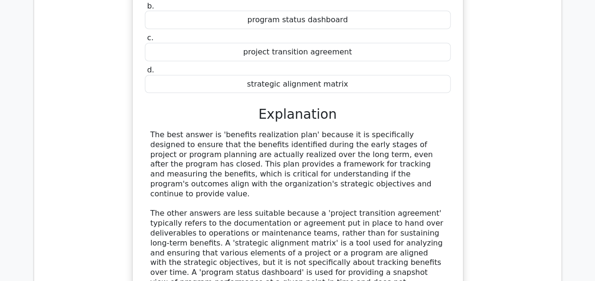
scroll to position [4671, 0]
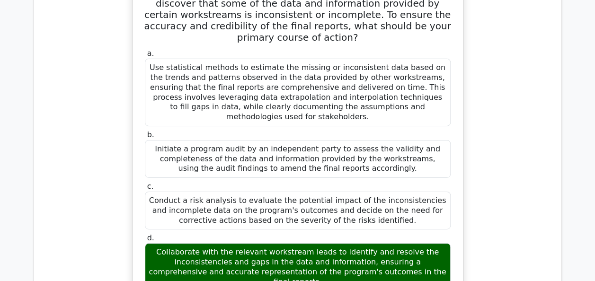
scroll to position [5110, 0]
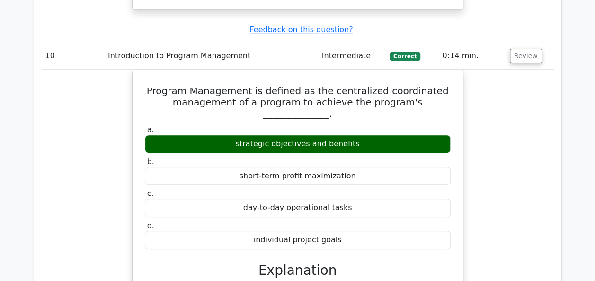
scroll to position [5539, 0]
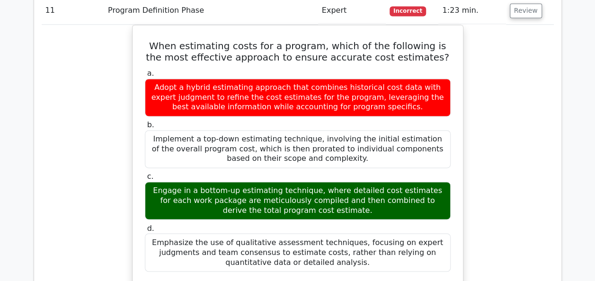
scroll to position [6051, 0]
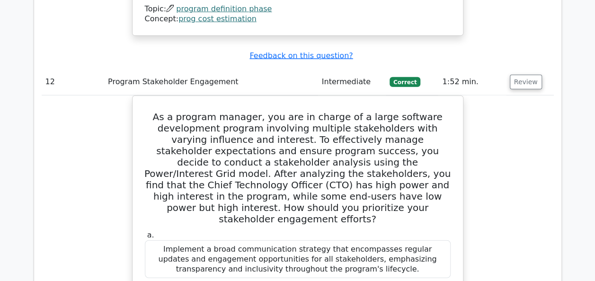
scroll to position [6461, 0]
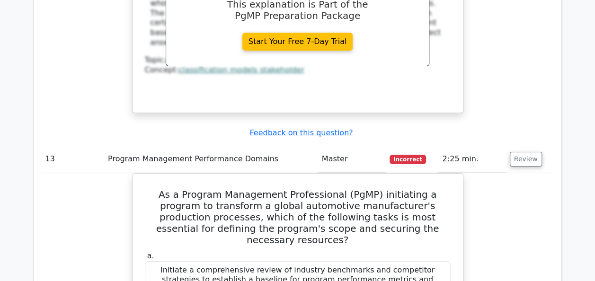
scroll to position [6954, 0]
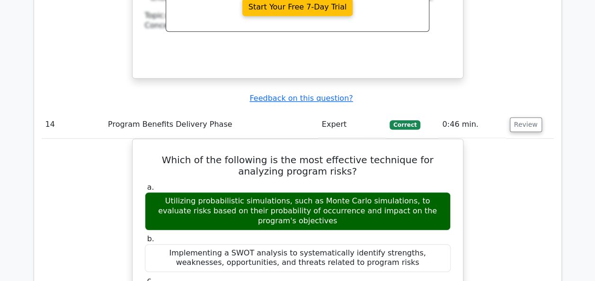
scroll to position [7529, 0]
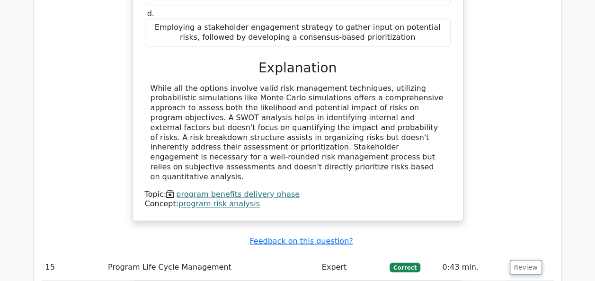
scroll to position [7832, 0]
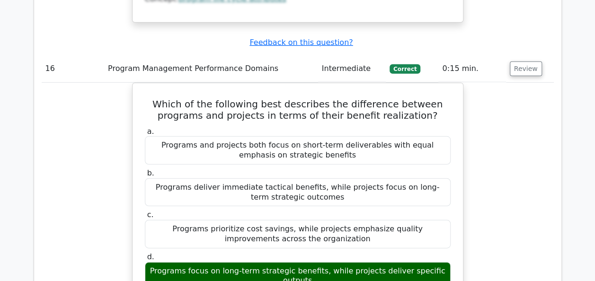
scroll to position [8495, 0]
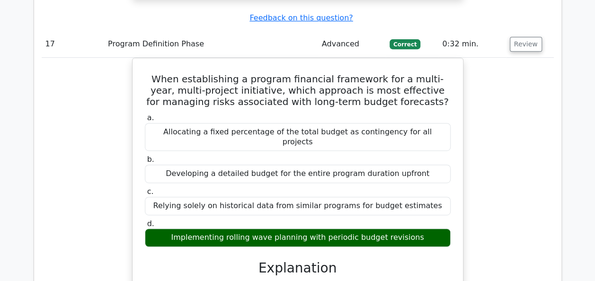
scroll to position [9107, 0]
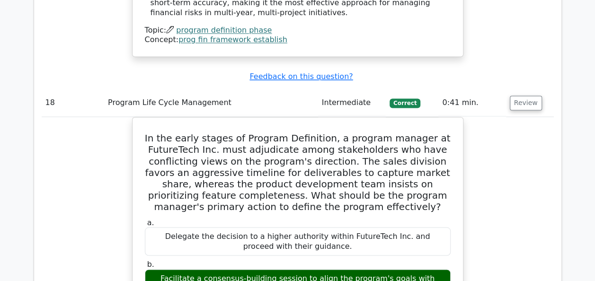
scroll to position [9688, 0]
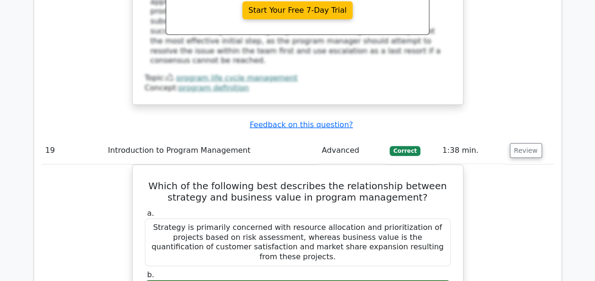
scroll to position [10168, 0]
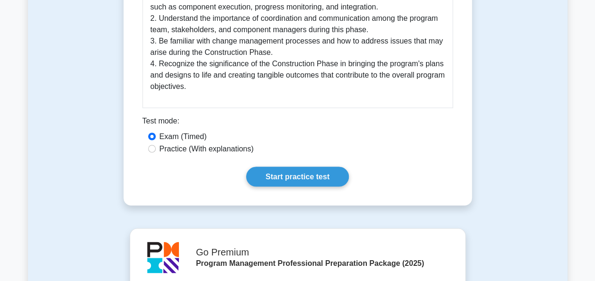
scroll to position [779, 0]
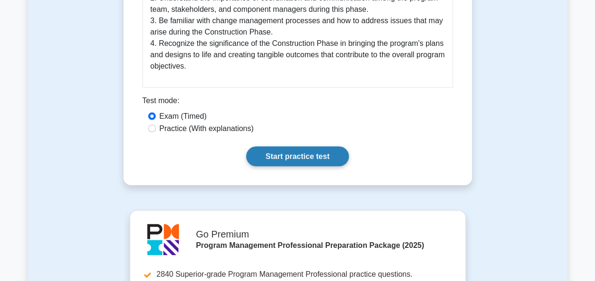
click at [297, 146] on link "Start practice test" at bounding box center [297, 156] width 103 height 20
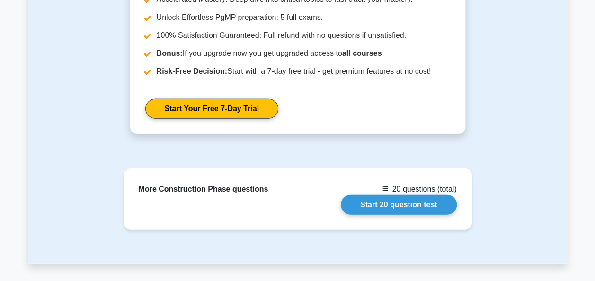
scroll to position [1169, 0]
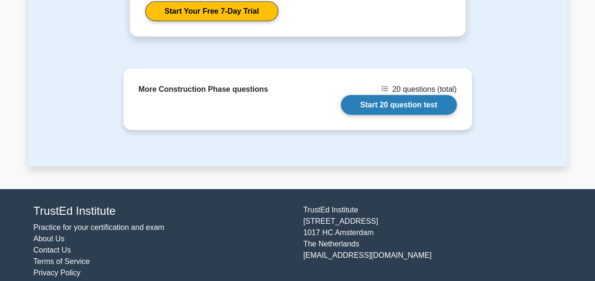
click at [388, 95] on link "Start 20 question test" at bounding box center [399, 105] width 116 height 20
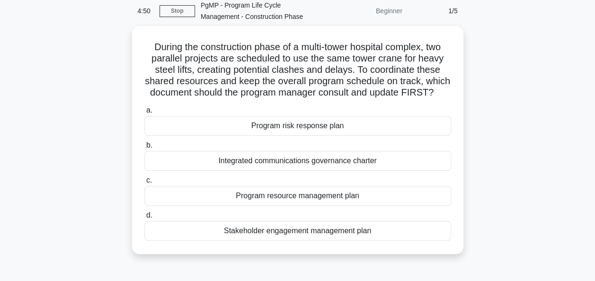
scroll to position [45, 0]
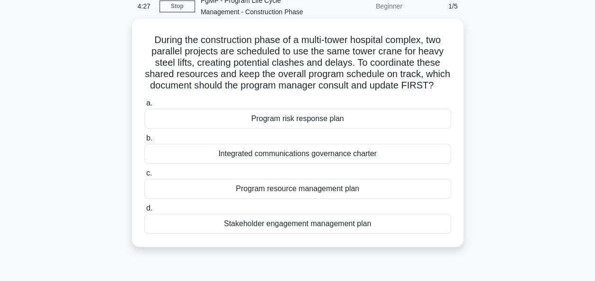
click at [384, 199] on div "Program resource management plan" at bounding box center [297, 189] width 307 height 20
click at [144, 177] on input "c. Program resource management plan" at bounding box center [144, 174] width 0 height 6
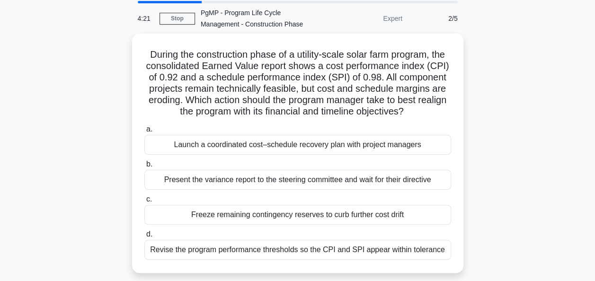
scroll to position [34, 0]
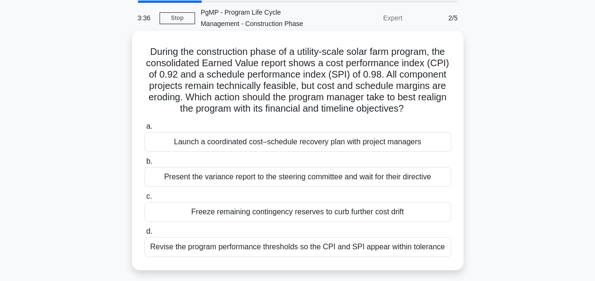
click at [423, 141] on div "Launch a coordinated cost–schedule recovery plan with project managers" at bounding box center [297, 142] width 307 height 20
click at [144, 130] on input "a. Launch a coordinated cost–schedule recovery plan with project managers" at bounding box center [144, 127] width 0 height 6
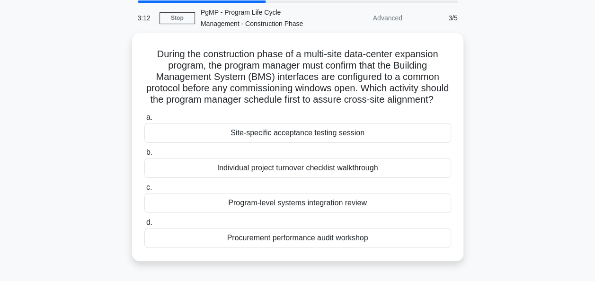
scroll to position [35, 0]
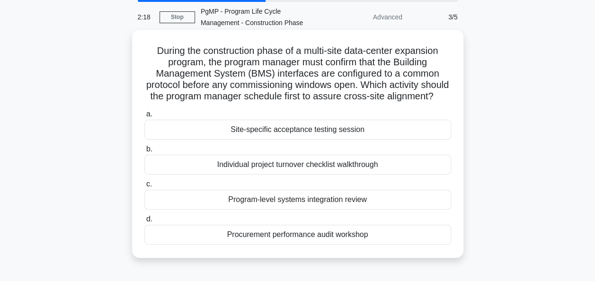
click at [339, 208] on div "Program-level systems integration review" at bounding box center [297, 200] width 307 height 20
click at [144, 188] on input "c. Program-level systems integration review" at bounding box center [144, 184] width 0 height 6
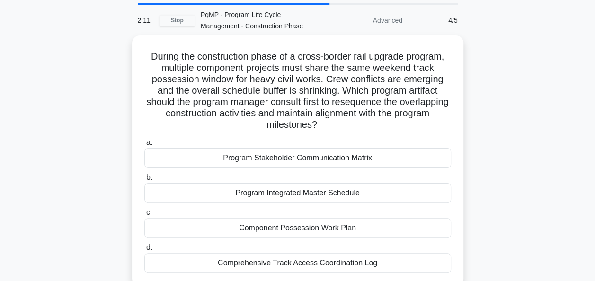
scroll to position [33, 0]
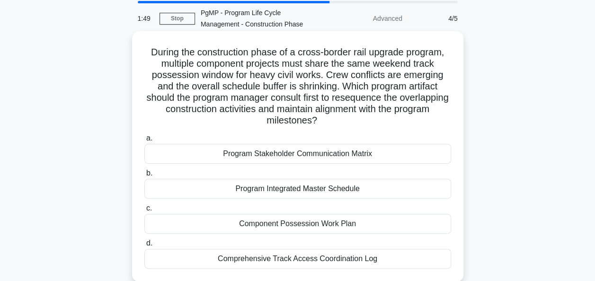
click at [314, 188] on div "Program Integrated Master Schedule" at bounding box center [297, 189] width 307 height 20
click at [144, 177] on input "b. Program Integrated Master Schedule" at bounding box center [144, 174] width 0 height 6
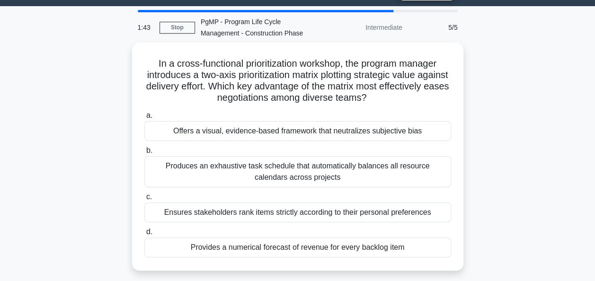
scroll to position [26, 0]
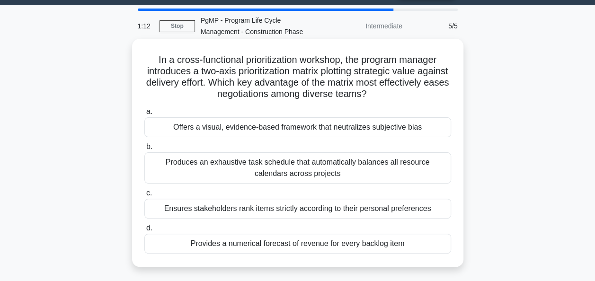
click at [406, 126] on div "Offers a visual, evidence-based framework that neutralizes subjective bias" at bounding box center [297, 127] width 307 height 20
click at [144, 115] on input "a. Offers a visual, evidence-based framework that neutralizes subjective bias" at bounding box center [144, 112] width 0 height 6
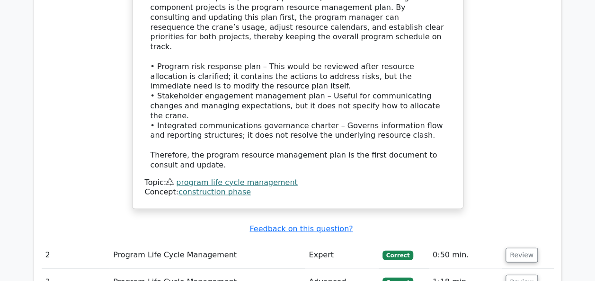
scroll to position [1135, 0]
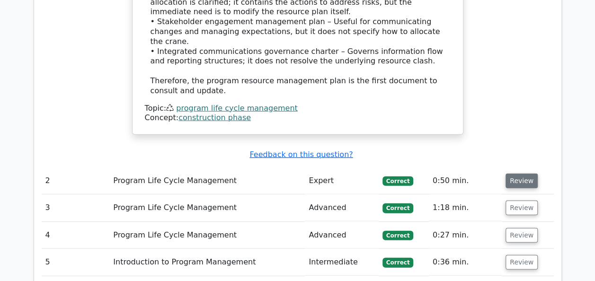
click at [524, 174] on button "Review" at bounding box center [522, 181] width 32 height 15
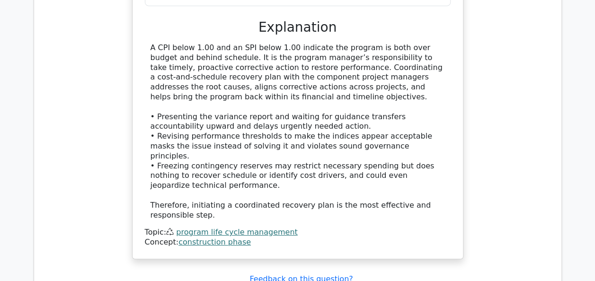
scroll to position [1593, 0]
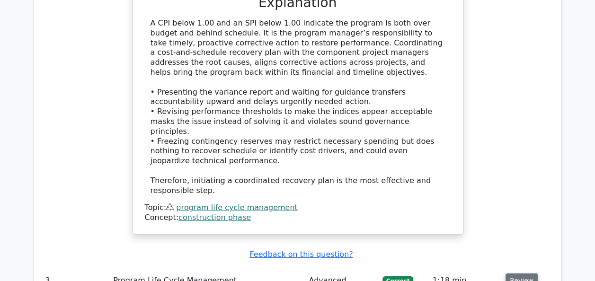
click at [515, 274] on button "Review" at bounding box center [522, 281] width 32 height 15
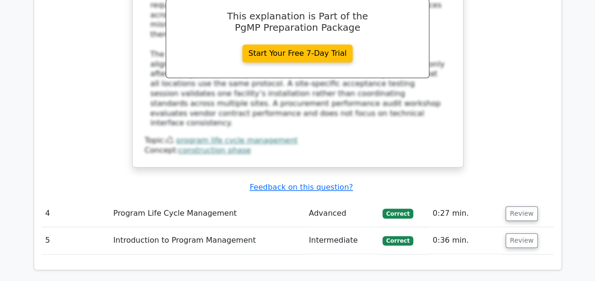
scroll to position [2166, 0]
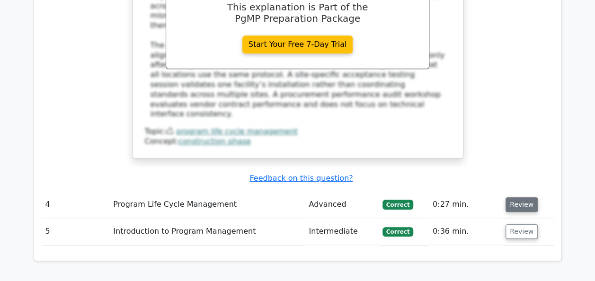
click at [506, 197] on button "Review" at bounding box center [522, 204] width 32 height 15
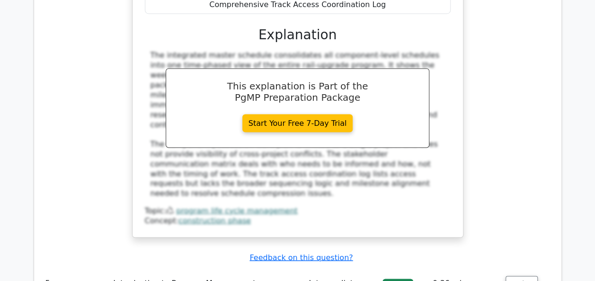
scroll to position [2602, 0]
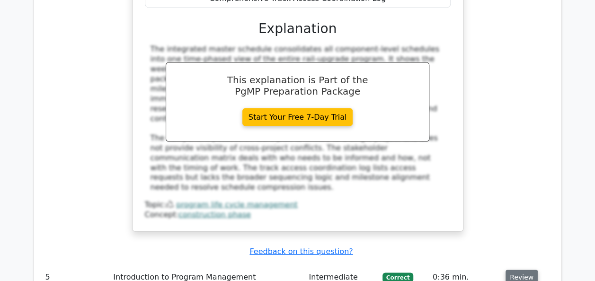
click at [512, 270] on button "Review" at bounding box center [522, 277] width 32 height 15
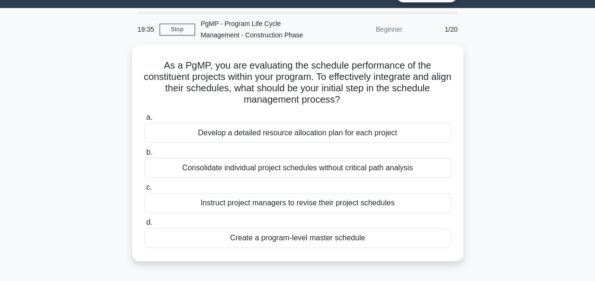
scroll to position [23, 0]
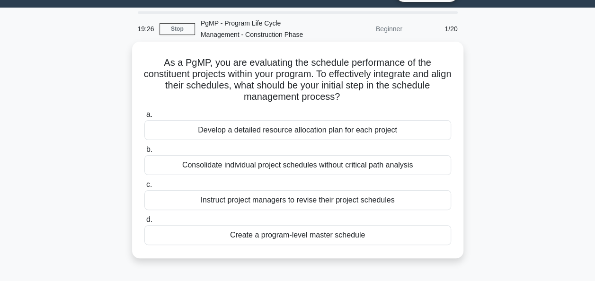
click at [414, 237] on div "Create a program-level master schedule" at bounding box center [297, 235] width 307 height 20
click at [144, 223] on input "d. Create a program-level master schedule" at bounding box center [144, 220] width 0 height 6
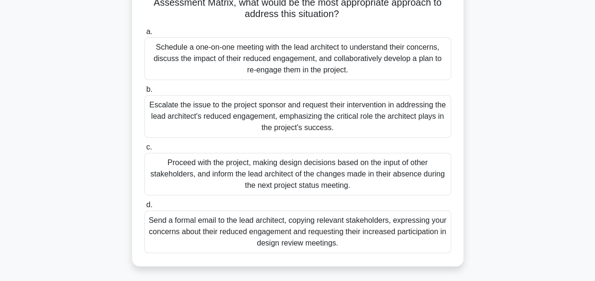
scroll to position [155, 0]
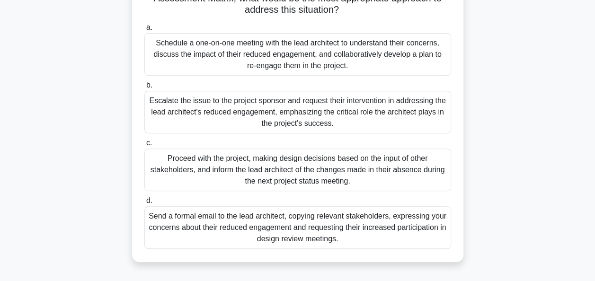
click at [356, 49] on div "Schedule a one-on-one meeting with the lead architect to understand their conce…" at bounding box center [297, 54] width 307 height 43
click at [144, 31] on input "a. Schedule a one-on-one meeting with the lead architect to understand their co…" at bounding box center [144, 28] width 0 height 6
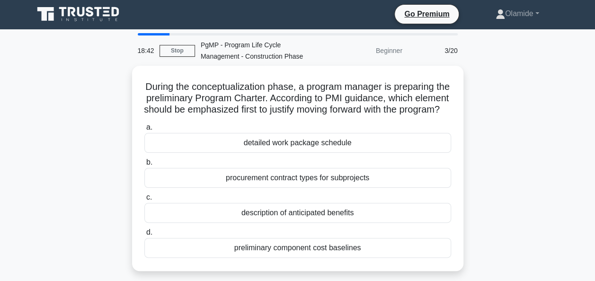
scroll to position [0, 0]
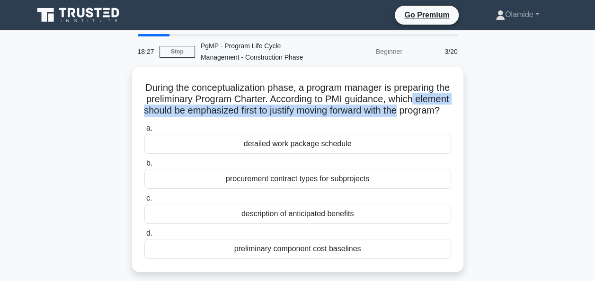
drag, startPoint x: 594, startPoint y: 100, endPoint x: 594, endPoint y: 109, distance: 9.0
click at [594, 109] on main "18:27 Stop PgMP - Program Life Cycle Management - Construction Phase Beginner 3…" at bounding box center [297, 270] width 595 height 481
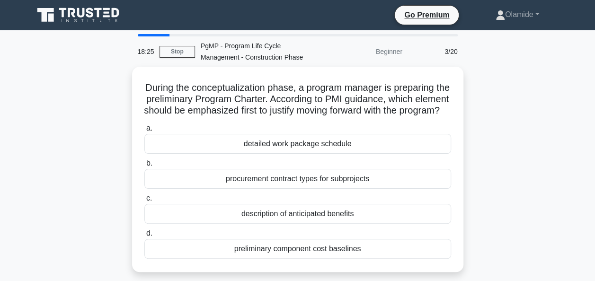
drag, startPoint x: 594, startPoint y: 109, endPoint x: 562, endPoint y: 133, distance: 40.0
click at [562, 133] on div "During the conceptualization phase, a program manager is preparing the prelimin…" at bounding box center [298, 175] width 540 height 217
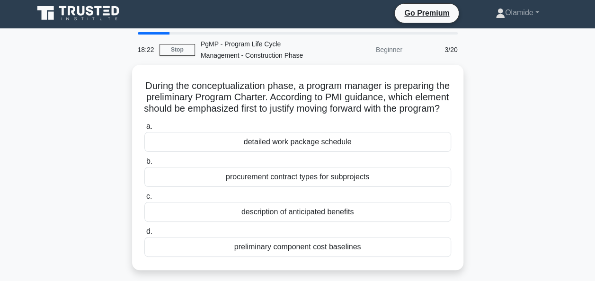
scroll to position [0, 0]
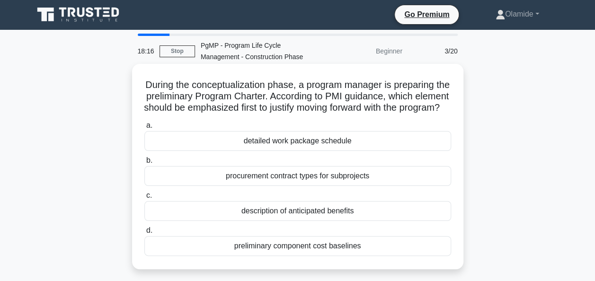
click at [333, 219] on div "description of anticipated benefits" at bounding box center [297, 211] width 307 height 20
click at [144, 199] on input "c. description of anticipated benefits" at bounding box center [144, 196] width 0 height 6
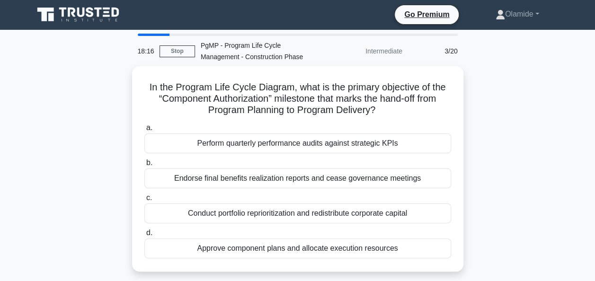
scroll to position [0, 0]
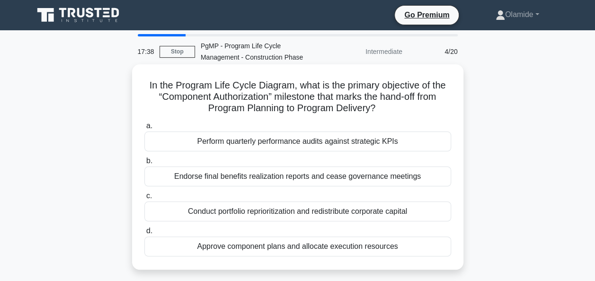
click at [416, 251] on div "Approve component plans and allocate execution resources" at bounding box center [297, 247] width 307 height 20
click at [144, 234] on input "d. Approve component plans and allocate execution resources" at bounding box center [144, 231] width 0 height 6
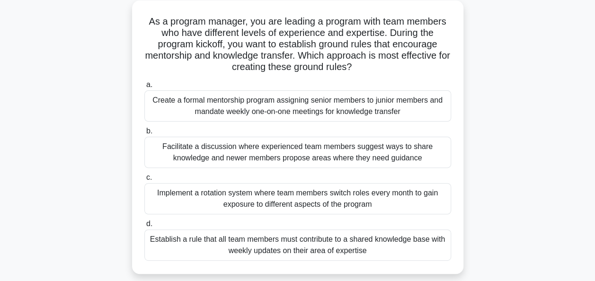
scroll to position [68, 0]
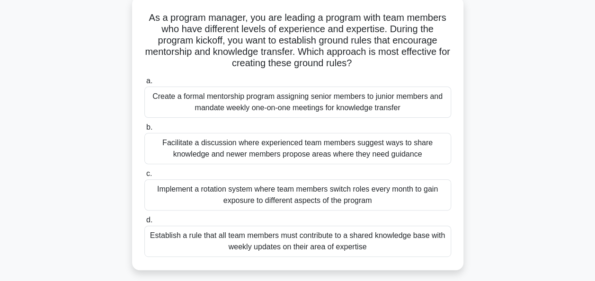
click at [369, 156] on div "Facilitate a discussion where experienced team members suggest ways to share kn…" at bounding box center [297, 148] width 307 height 31
click at [144, 131] on input "b. Facilitate a discussion where experienced team members suggest ways to share…" at bounding box center [144, 128] width 0 height 6
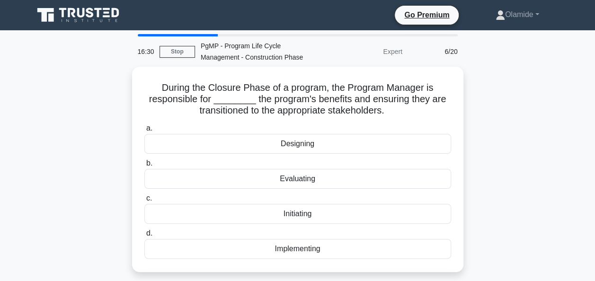
scroll to position [0, 0]
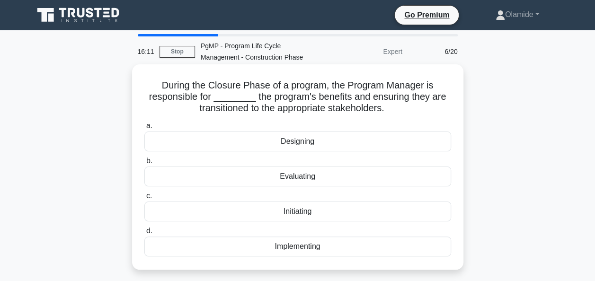
click at [311, 245] on div "Implementing" at bounding box center [297, 247] width 307 height 20
click at [144, 234] on input "d. Implementing" at bounding box center [144, 231] width 0 height 6
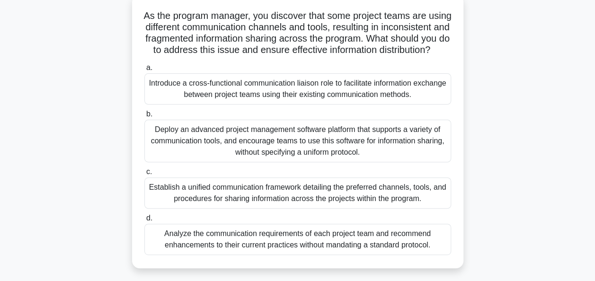
scroll to position [73, 0]
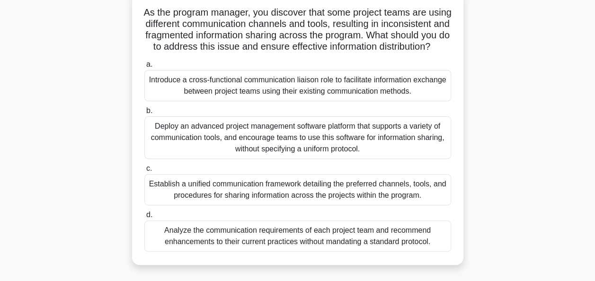
click at [390, 203] on div "Establish a unified communication framework detailing the preferred channels, t…" at bounding box center [297, 189] width 307 height 31
click at [144, 172] on input "c. Establish a unified communication framework detailing the preferred channels…" at bounding box center [144, 169] width 0 height 6
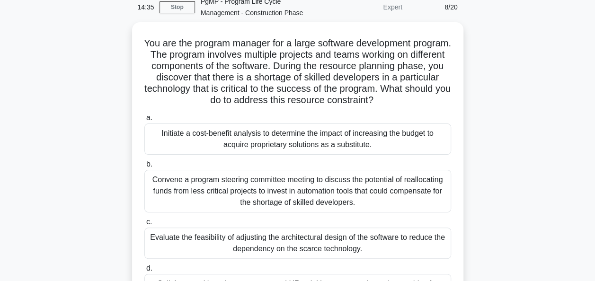
scroll to position [48, 0]
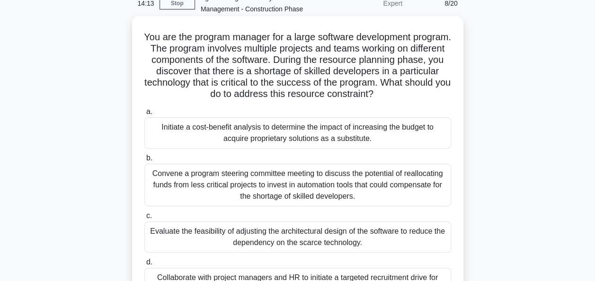
click at [378, 236] on div "Evaluate the feasibility of adjusting the architectural design of the software …" at bounding box center [297, 237] width 307 height 31
click at [144, 219] on input "c. Evaluate the feasibility of adjusting the architectural design of the softwa…" at bounding box center [144, 216] width 0 height 6
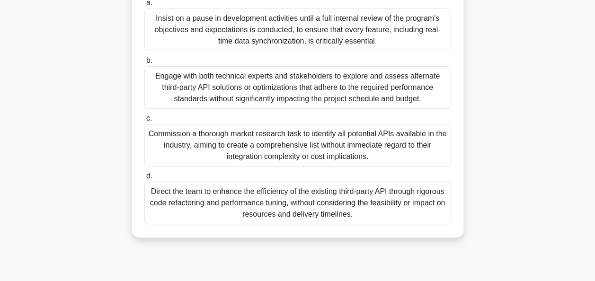
scroll to position [149, 0]
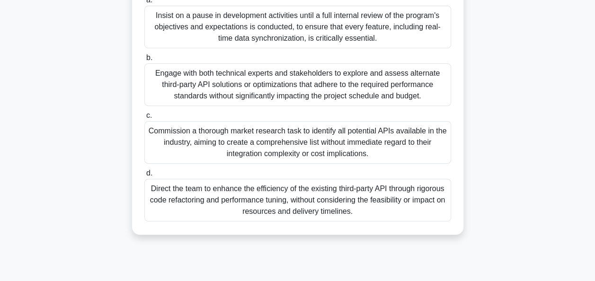
click at [315, 103] on div "Engage with both technical experts and stakeholders to explore and assess alter…" at bounding box center [297, 84] width 307 height 43
click at [144, 61] on input "b. Engage with both technical experts and stakeholders to explore and assess al…" at bounding box center [144, 58] width 0 height 6
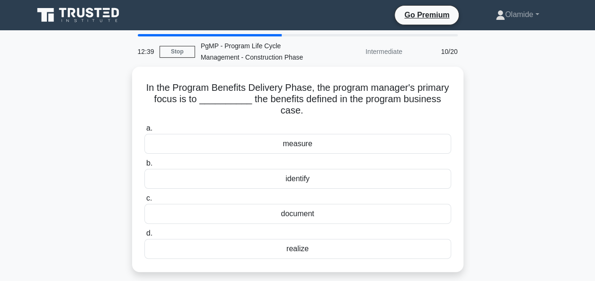
scroll to position [0, 0]
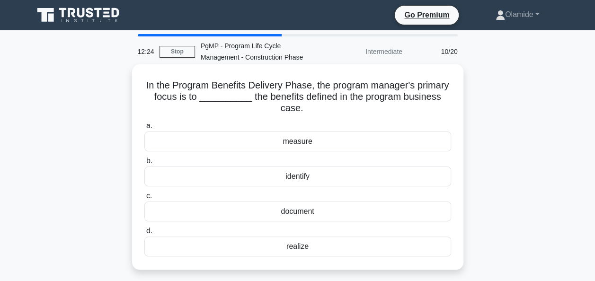
click at [297, 246] on div "realize" at bounding box center [297, 247] width 307 height 20
click at [144, 234] on input "d. realize" at bounding box center [144, 231] width 0 height 6
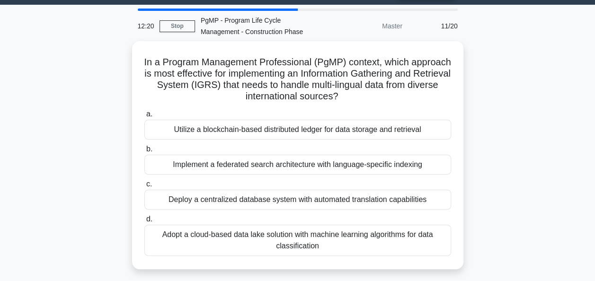
scroll to position [28, 0]
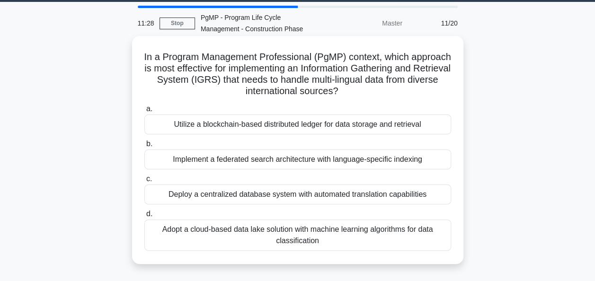
click at [390, 164] on div "Implement a federated search architecture with language-specific indexing" at bounding box center [297, 160] width 307 height 20
click at [144, 147] on input "b. Implement a federated search architecture with language-specific indexing" at bounding box center [144, 144] width 0 height 6
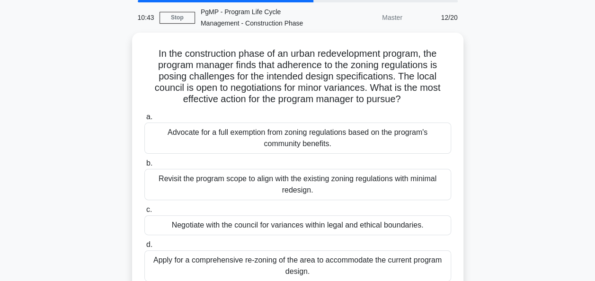
scroll to position [31, 0]
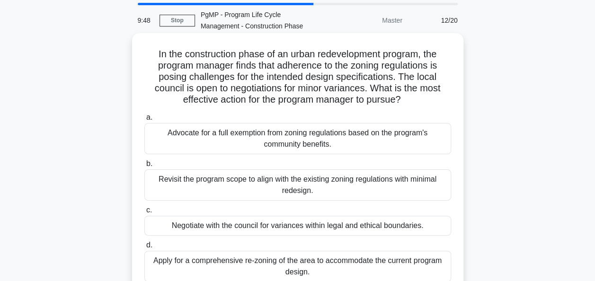
click at [316, 140] on div "Advocate for a full exemption from zoning regulations based on the program's co…" at bounding box center [297, 138] width 307 height 31
click at [144, 121] on input "a. Advocate for a full exemption from zoning regulations based on the program's…" at bounding box center [144, 118] width 0 height 6
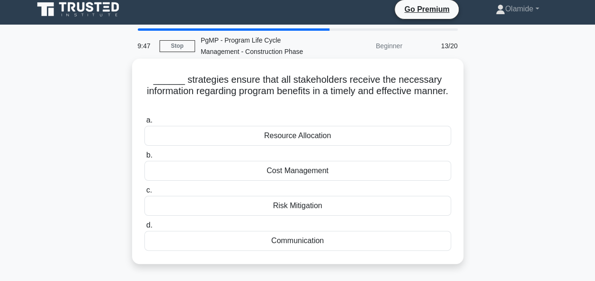
scroll to position [0, 0]
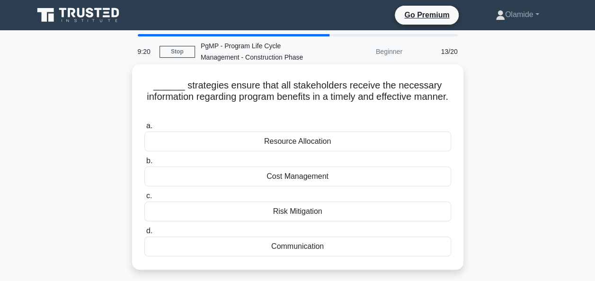
click at [335, 251] on div "Communication" at bounding box center [297, 247] width 307 height 20
click at [144, 234] on input "d. Communication" at bounding box center [144, 231] width 0 height 6
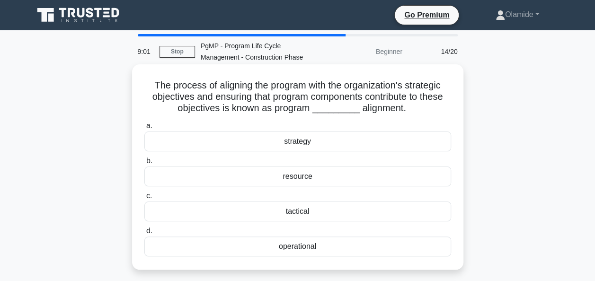
click at [295, 142] on div "strategy" at bounding box center [297, 142] width 307 height 20
click at [144, 129] on input "a. strategy" at bounding box center [144, 126] width 0 height 6
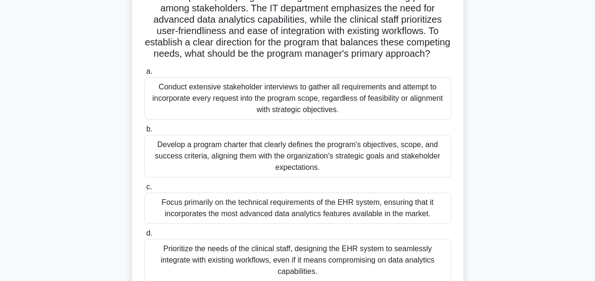
scroll to position [131, 0]
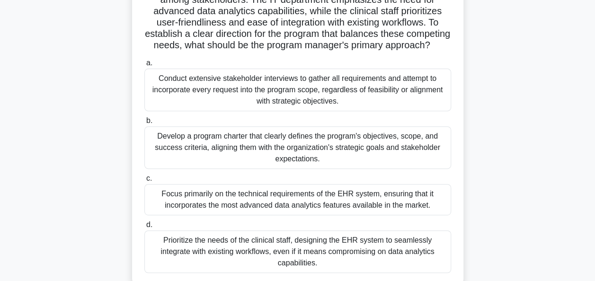
click at [395, 169] on div "Develop a program charter that clearly defines the program's objectives, scope,…" at bounding box center [297, 147] width 307 height 43
click at [144, 124] on input "b. Develop a program charter that clearly defines the program's objectives, sco…" at bounding box center [144, 121] width 0 height 6
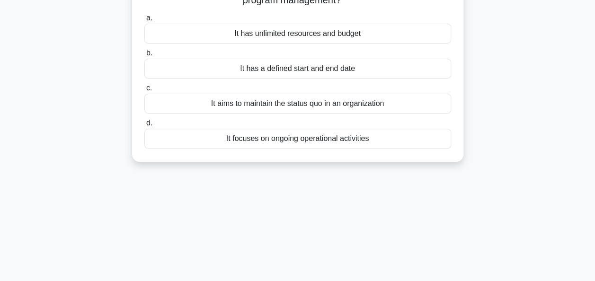
scroll to position [0, 0]
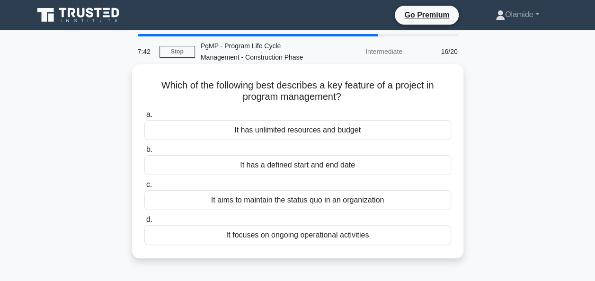
click at [385, 169] on div "It has a defined start and end date" at bounding box center [297, 165] width 307 height 20
click at [144, 153] on input "b. It has a defined start and end date" at bounding box center [144, 150] width 0 height 6
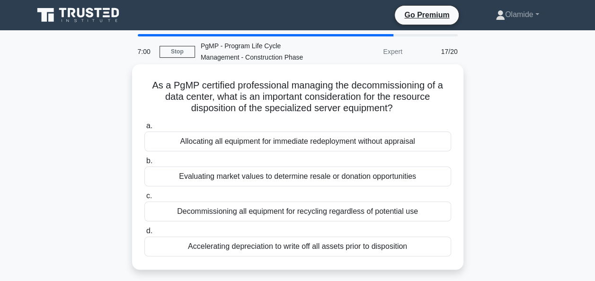
click at [290, 178] on div "Evaluating market values to determine resale or donation opportunities" at bounding box center [297, 177] width 307 height 20
click at [144, 164] on input "b. Evaluating market values to determine resale or donation opportunities" at bounding box center [144, 161] width 0 height 6
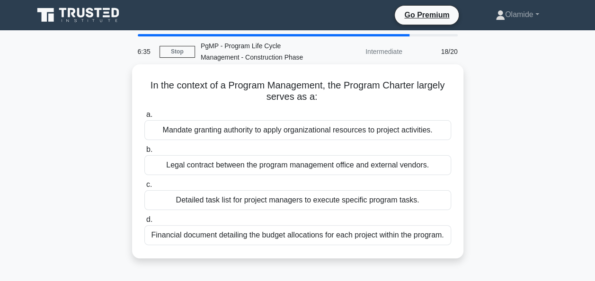
click at [209, 133] on div "Mandate granting authority to apply organizational resources to project activit…" at bounding box center [297, 130] width 307 height 20
click at [144, 118] on input "a. Mandate granting authority to apply organizational resources to project acti…" at bounding box center [144, 115] width 0 height 6
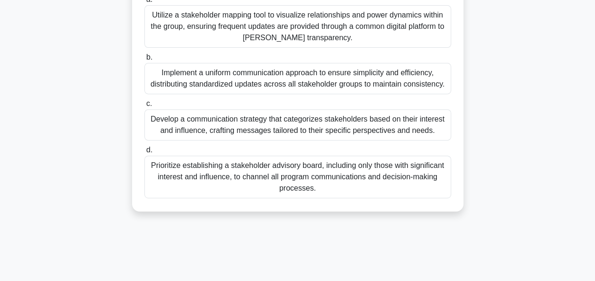
scroll to position [155, 0]
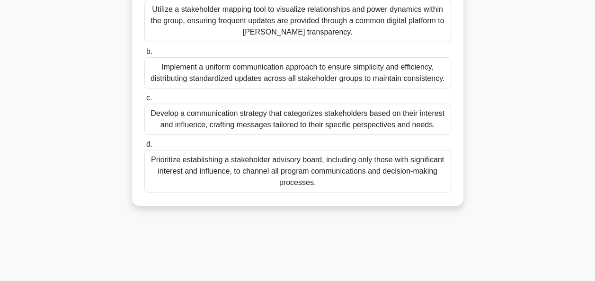
click at [421, 122] on div "Develop a communication strategy that categorizes stakeholders based on their i…" at bounding box center [297, 119] width 307 height 31
click at [144, 101] on input "c. Develop a communication strategy that categorizes stakeholders based on thei…" at bounding box center [144, 98] width 0 height 6
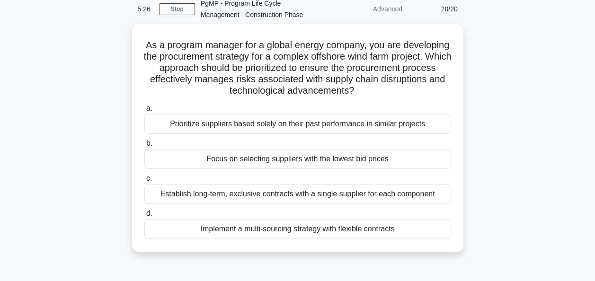
scroll to position [44, 0]
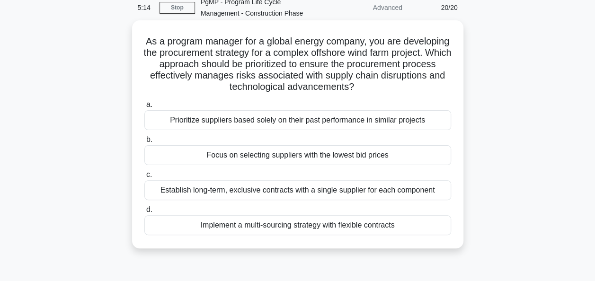
click at [391, 223] on div "Implement a multi-sourcing strategy with flexible contracts" at bounding box center [297, 225] width 307 height 20
click at [144, 213] on input "d. Implement a multi-sourcing strategy with flexible contracts" at bounding box center [144, 210] width 0 height 6
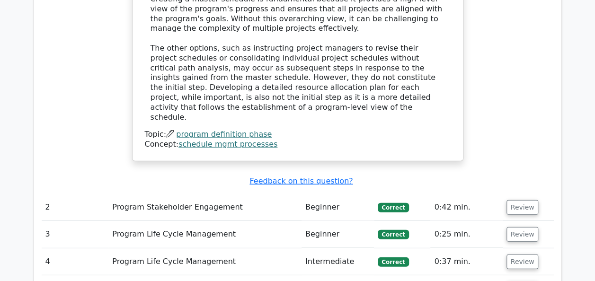
scroll to position [1182, 0]
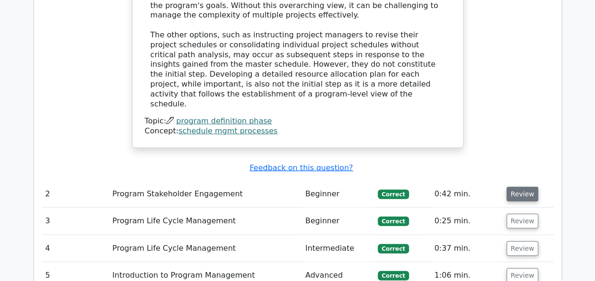
click at [520, 187] on button "Review" at bounding box center [523, 194] width 32 height 15
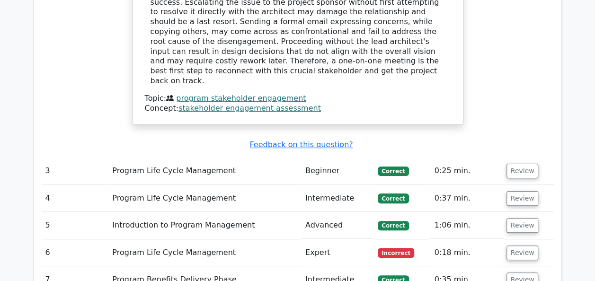
scroll to position [1814, 0]
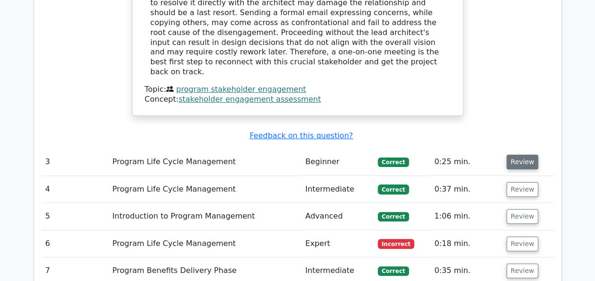
click at [512, 155] on button "Review" at bounding box center [523, 162] width 32 height 15
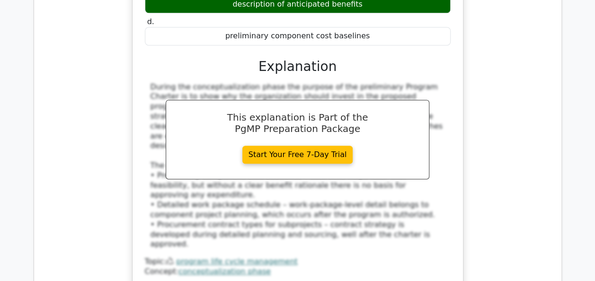
scroll to position [2249, 0]
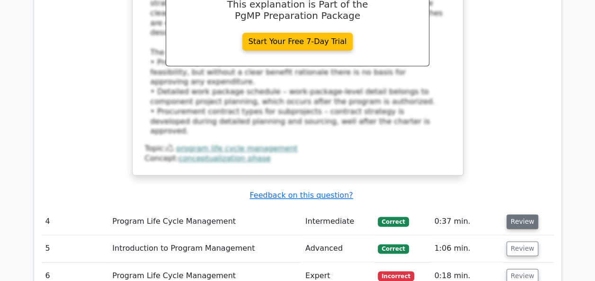
click at [517, 215] on button "Review" at bounding box center [523, 222] width 32 height 15
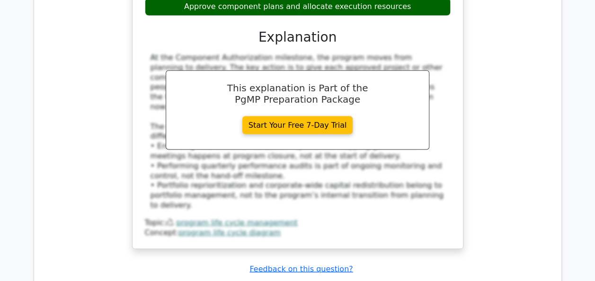
scroll to position [2659, 0]
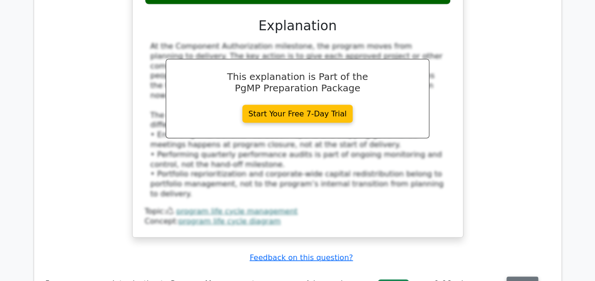
click at [523, 277] on button "Review" at bounding box center [523, 284] width 32 height 15
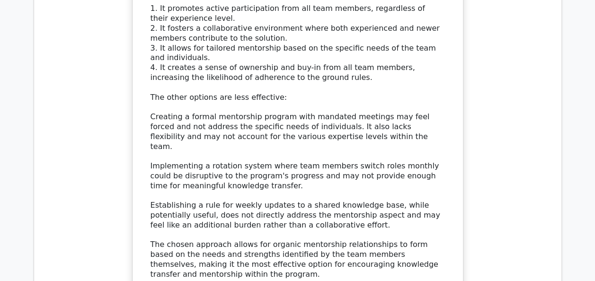
scroll to position [3329, 0]
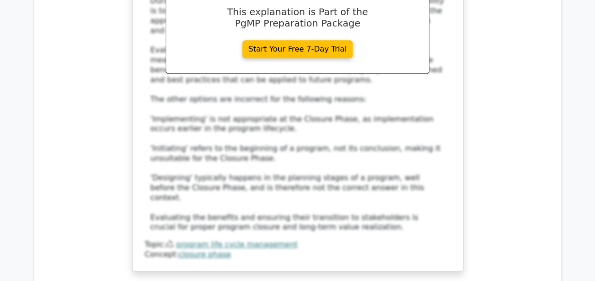
scroll to position [3939, 0]
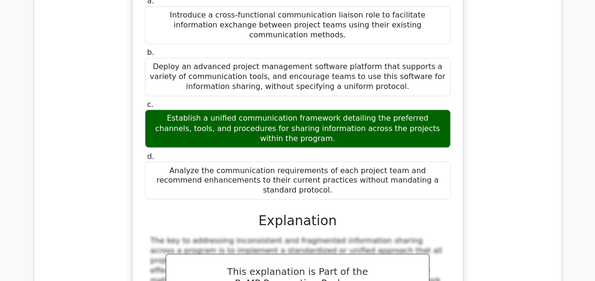
scroll to position [4348, 0]
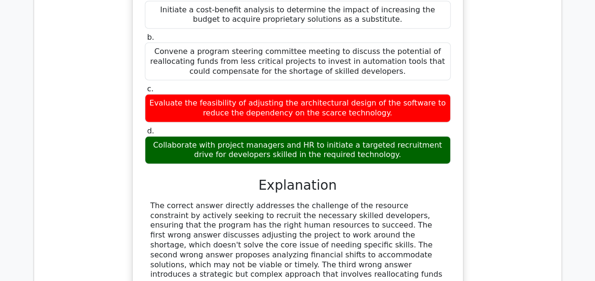
scroll to position [4923, 0]
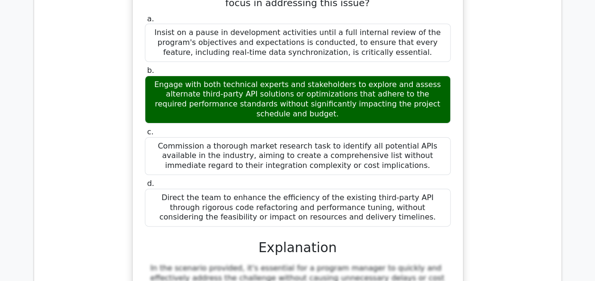
scroll to position [5378, 0]
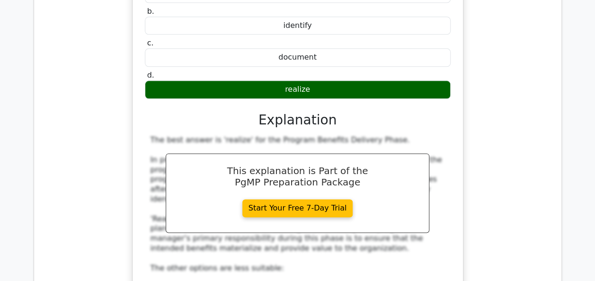
scroll to position [5928, 0]
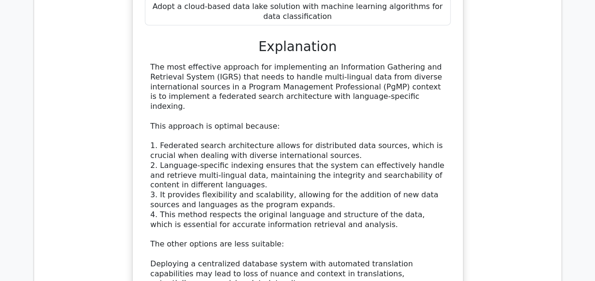
scroll to position [6654, 0]
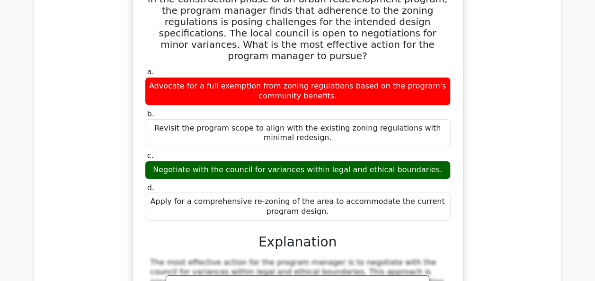
scroll to position [7153, 0]
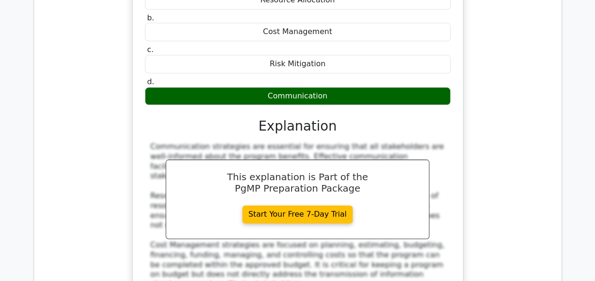
scroll to position [7677, 0]
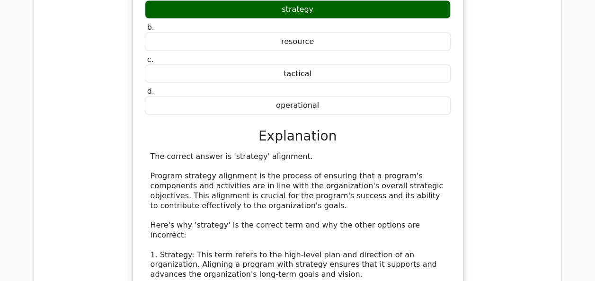
scroll to position [8220, 0]
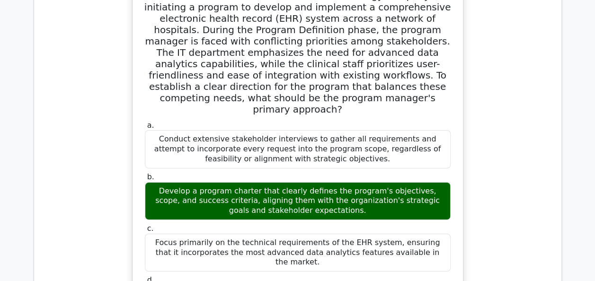
scroll to position [8763, 0]
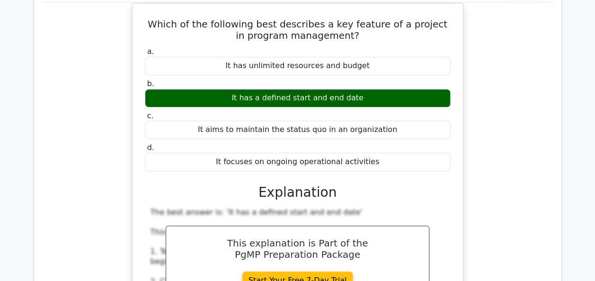
scroll to position [9344, 0]
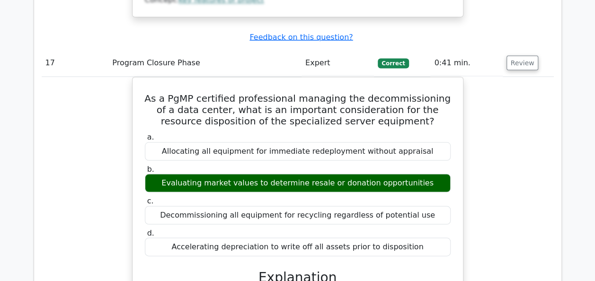
scroll to position [9817, 0]
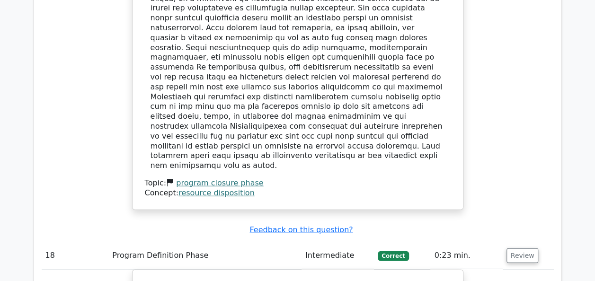
scroll to position [10190, 0]
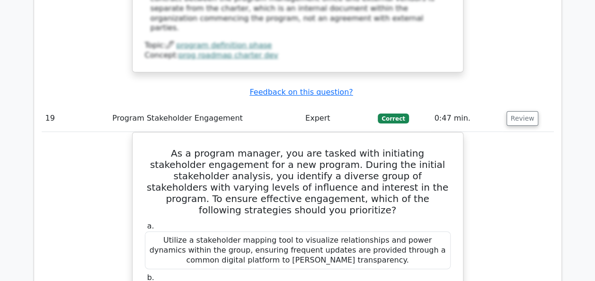
scroll to position [10746, 0]
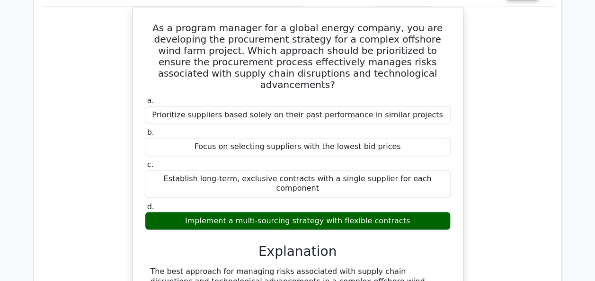
scroll to position [11447, 0]
